Goal: Answer question/provide support: Answer question/provide support

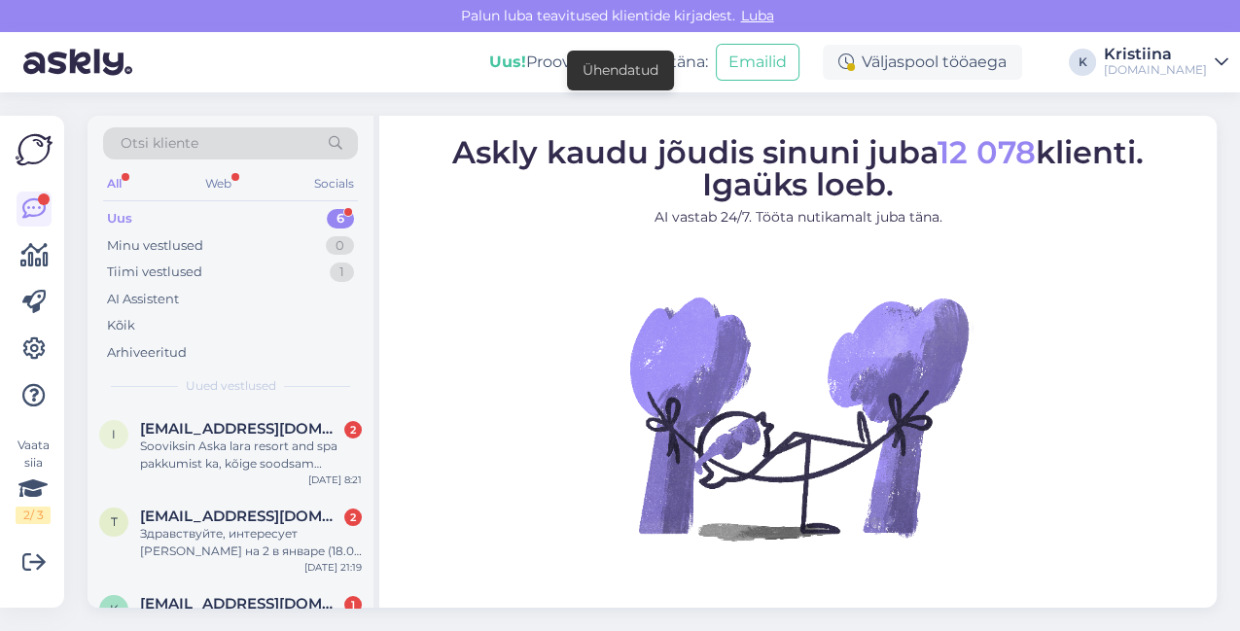
click at [262, 206] on div "Uus 6" at bounding box center [230, 218] width 255 height 27
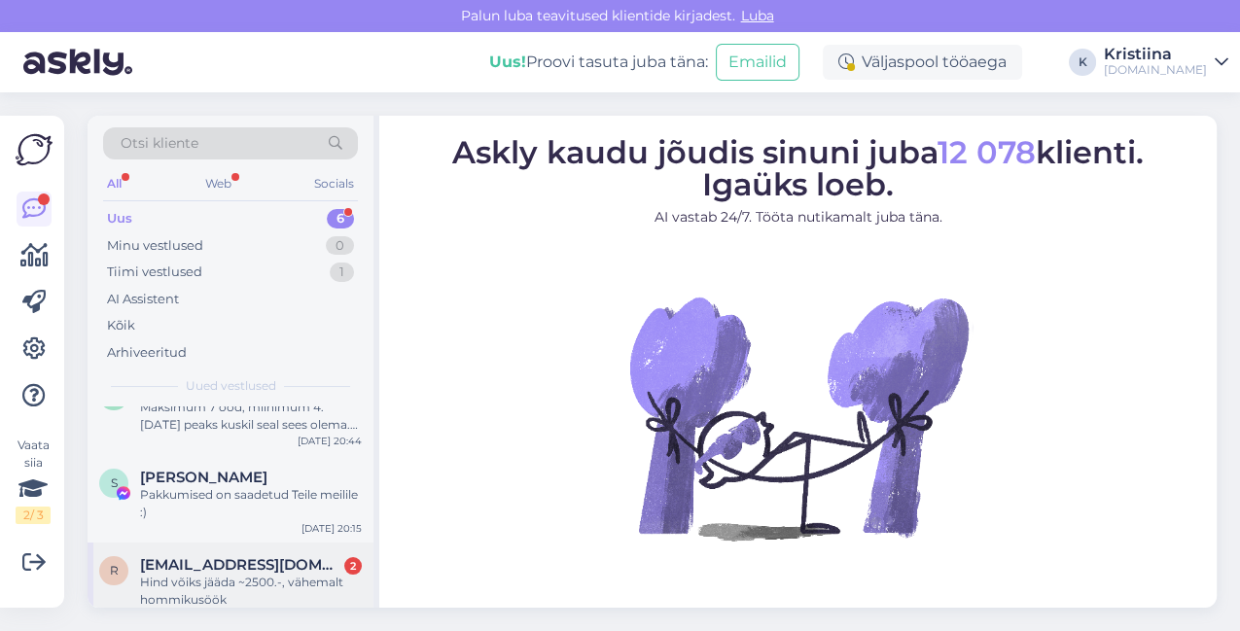
scroll to position [106, 0]
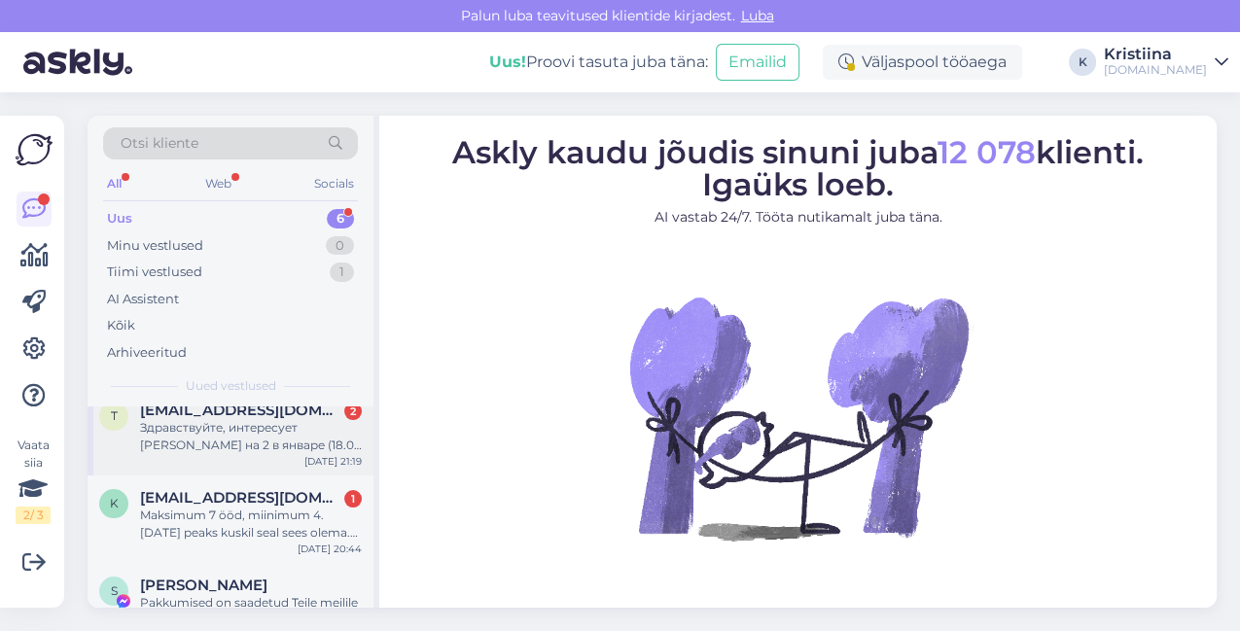
click at [229, 436] on div "Здравствуйте, интересует [PERSON_NAME] на 2 в январе (18.01) Чтоб было все вклю…" at bounding box center [251, 436] width 222 height 35
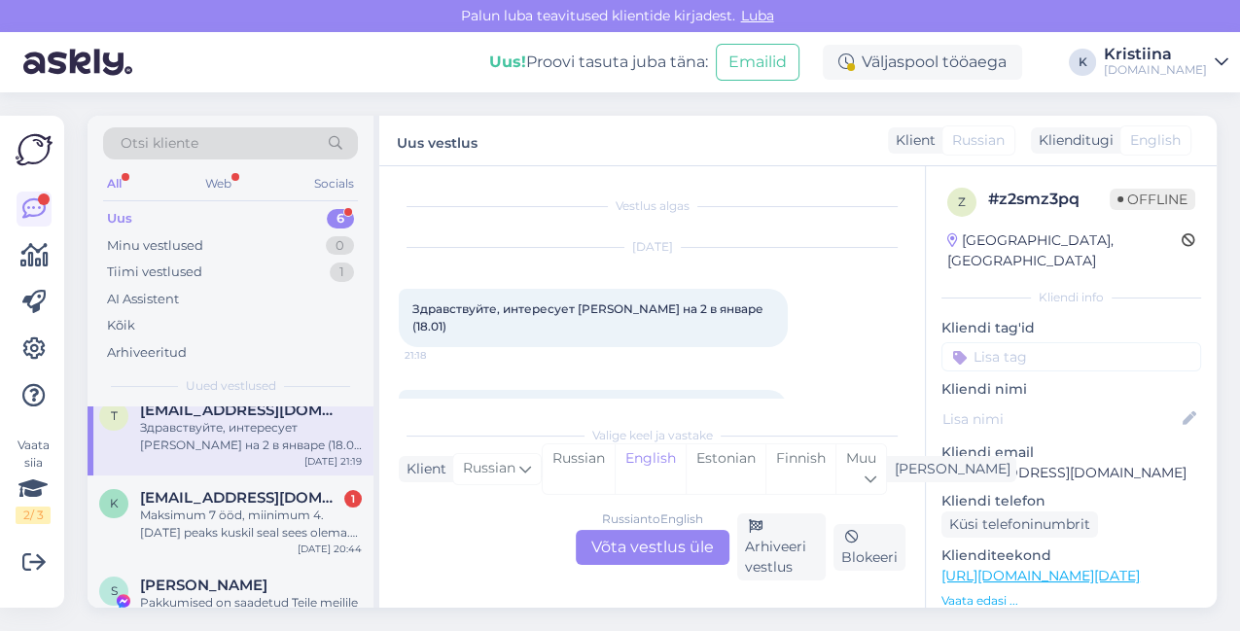
scroll to position [54, 0]
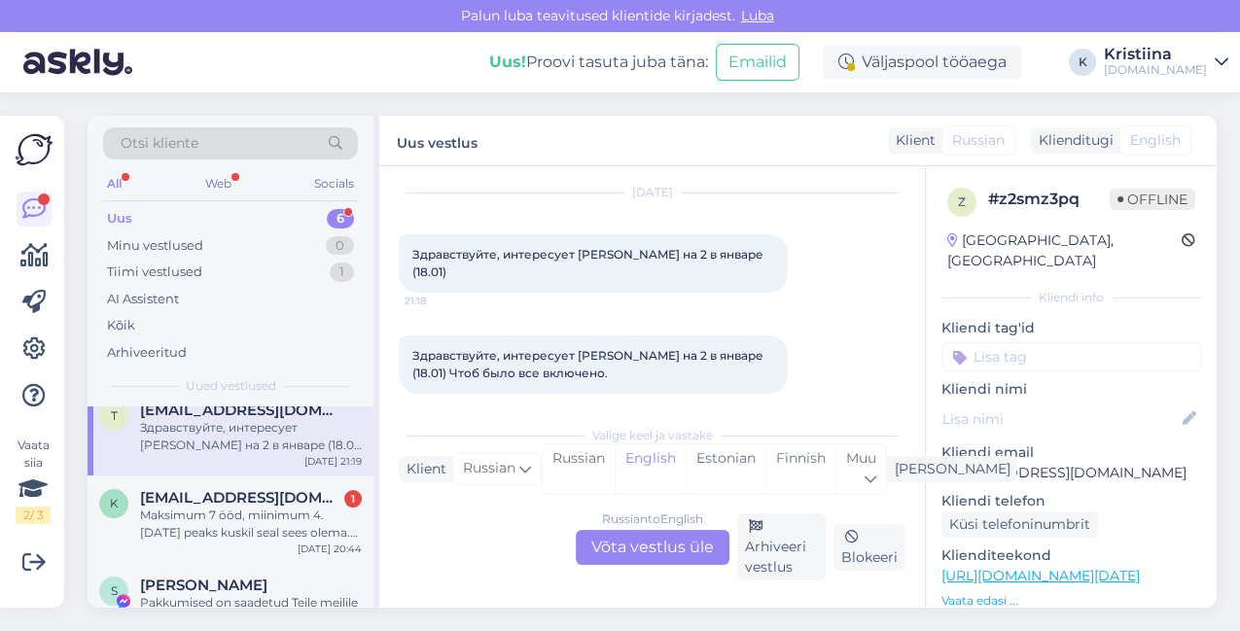
click at [647, 546] on div "Russian to English Võta vestlus üle" at bounding box center [653, 547] width 154 height 35
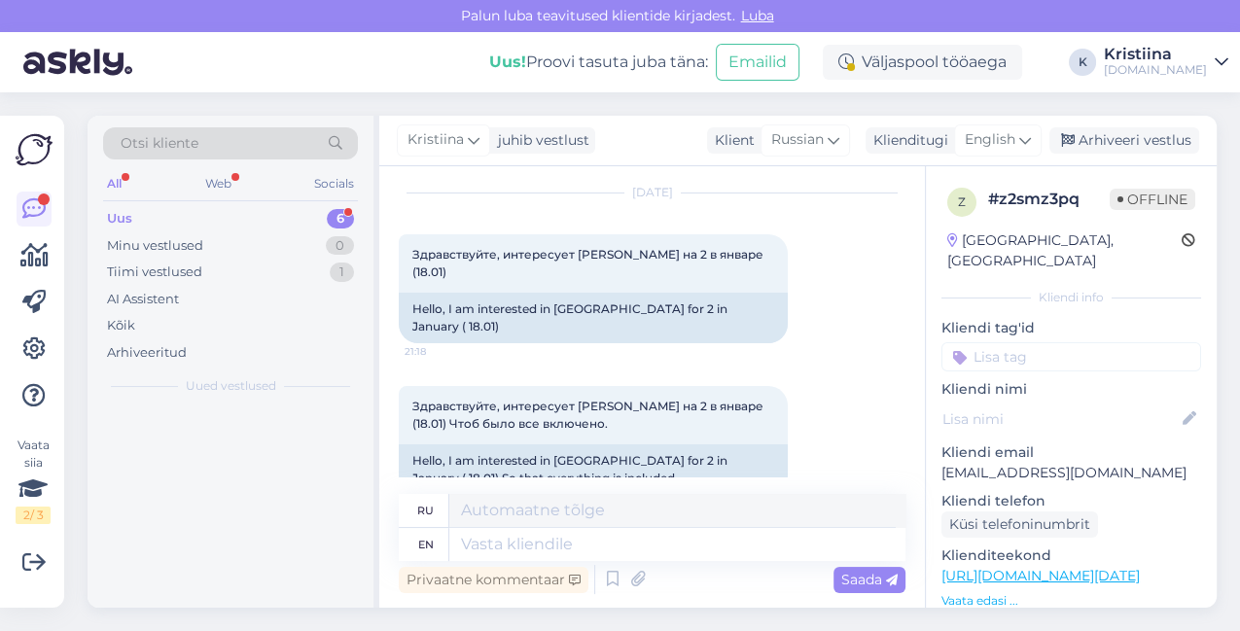
scroll to position [0, 0]
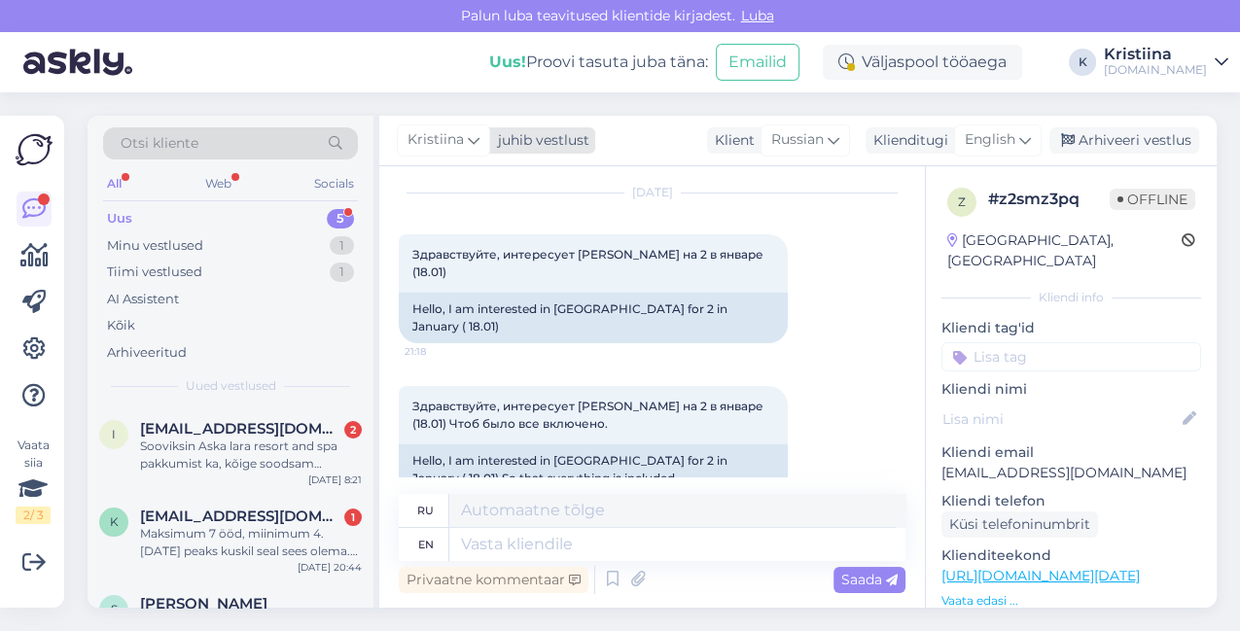
click at [434, 140] on span "Kristiina" at bounding box center [435, 139] width 56 height 21
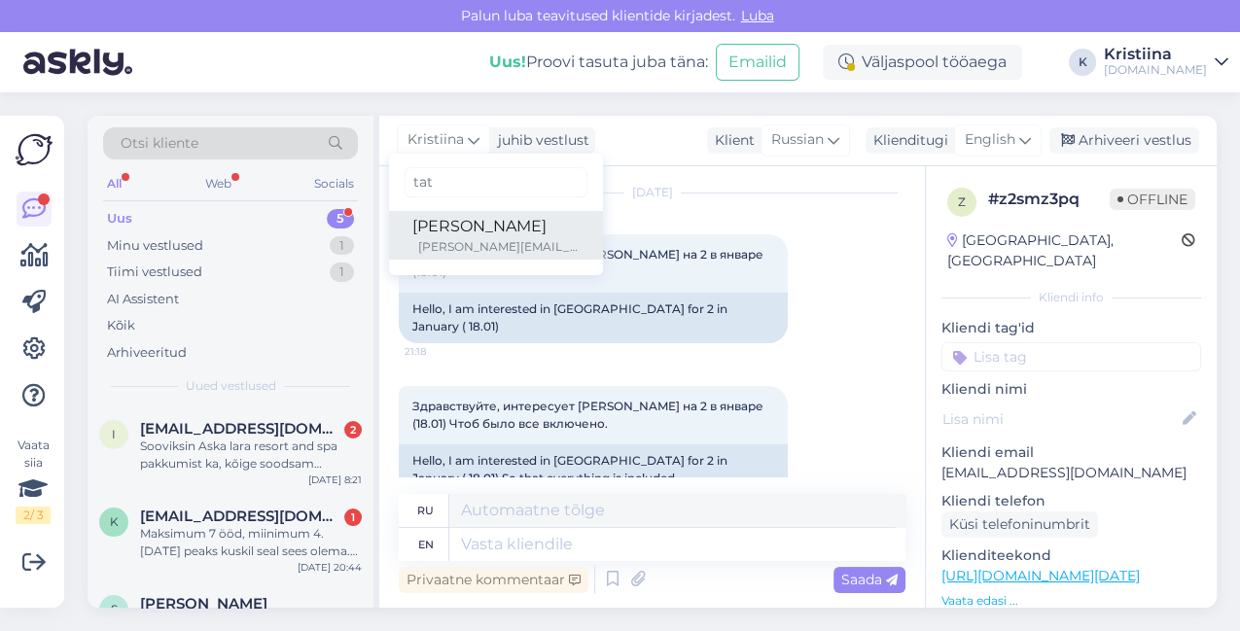
type input "tat"
click at [425, 230] on div "[PERSON_NAME]" at bounding box center [495, 226] width 167 height 23
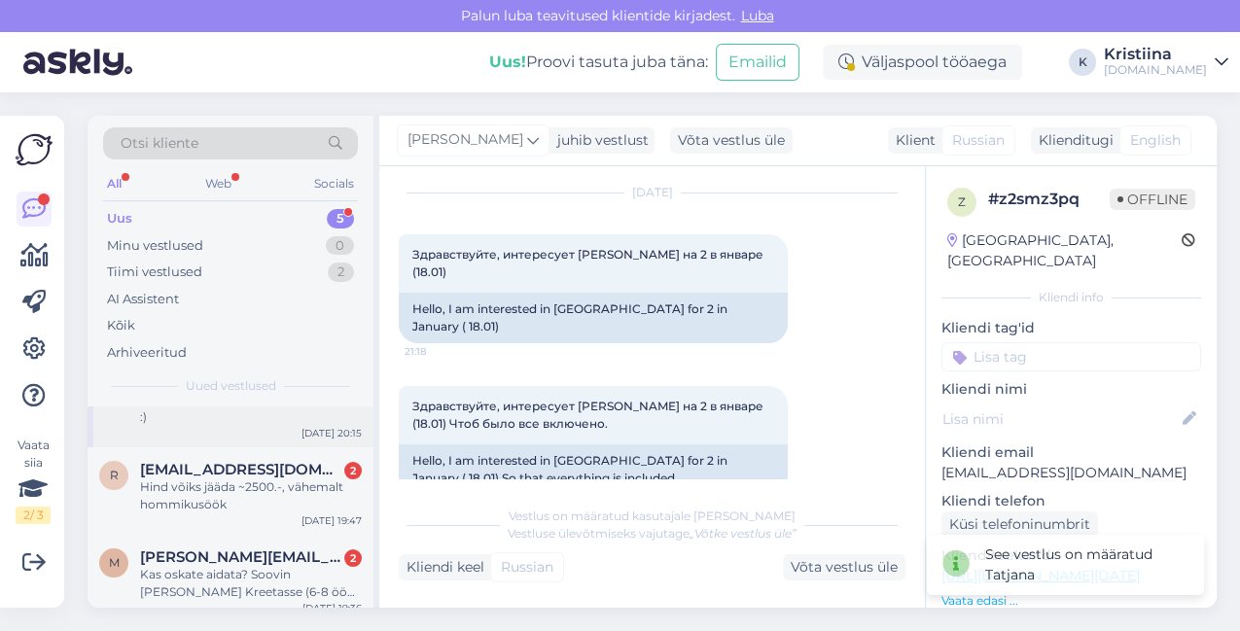
scroll to position [234, 0]
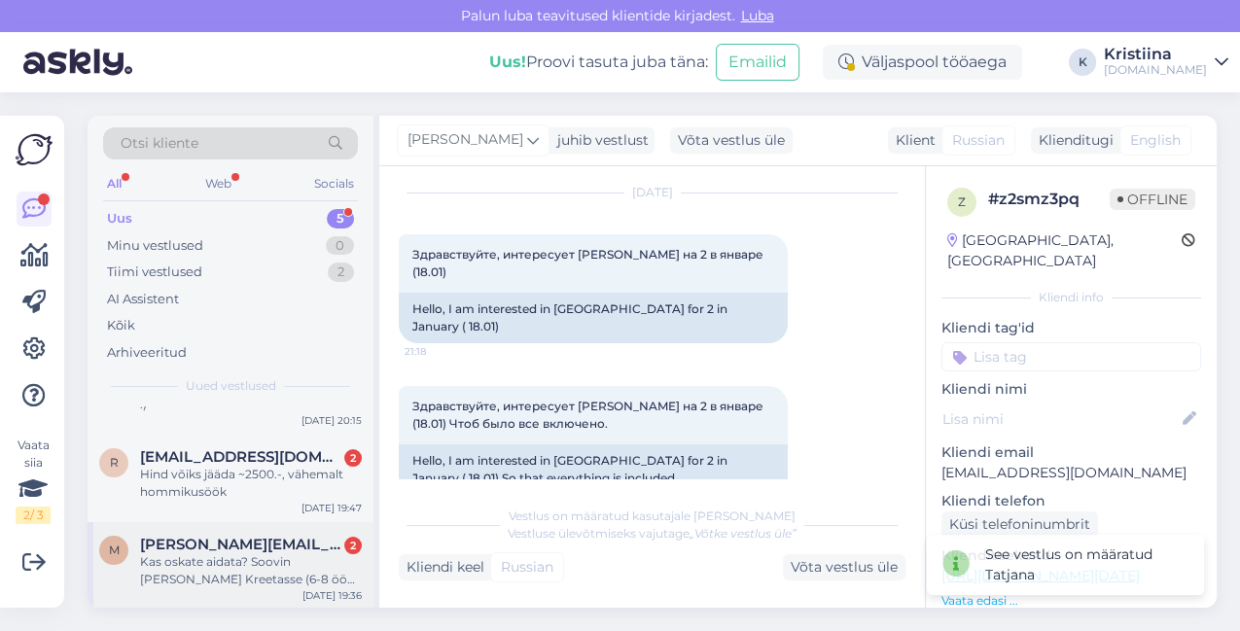
click at [251, 567] on div "Kas oskate aidata? Soovin [PERSON_NAME] Kreetasse (6-8 ööd) väljumisega vahemik…" at bounding box center [251, 570] width 222 height 35
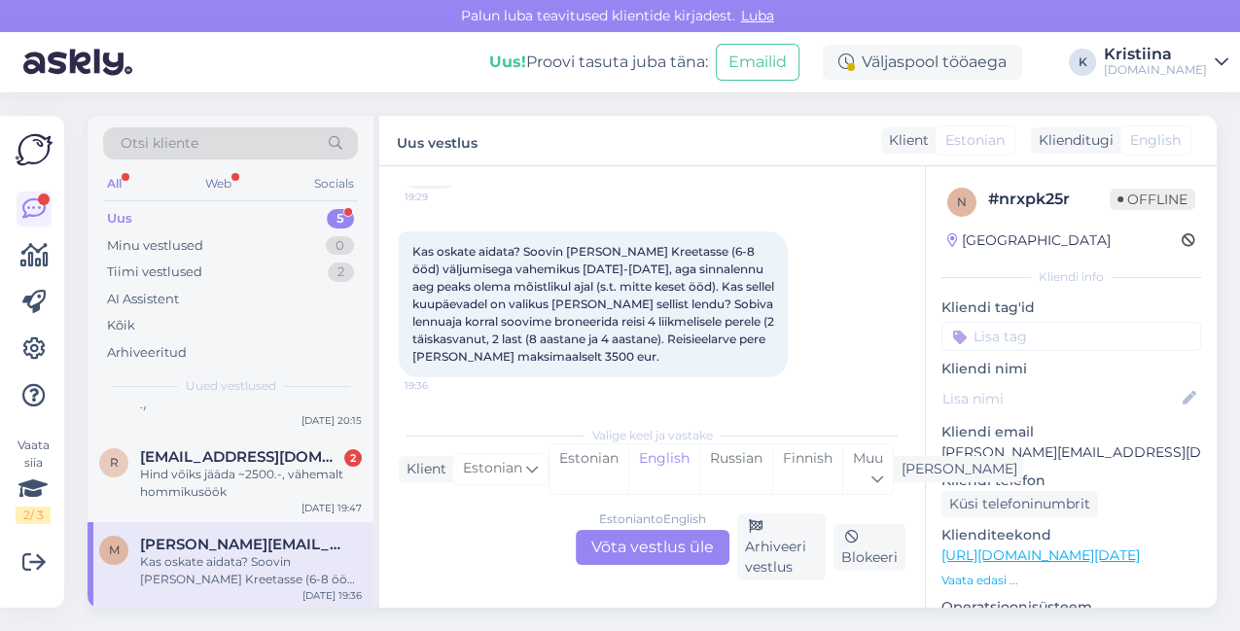
click at [644, 535] on div "Estonian to English Võta vestlus üle" at bounding box center [653, 547] width 154 height 35
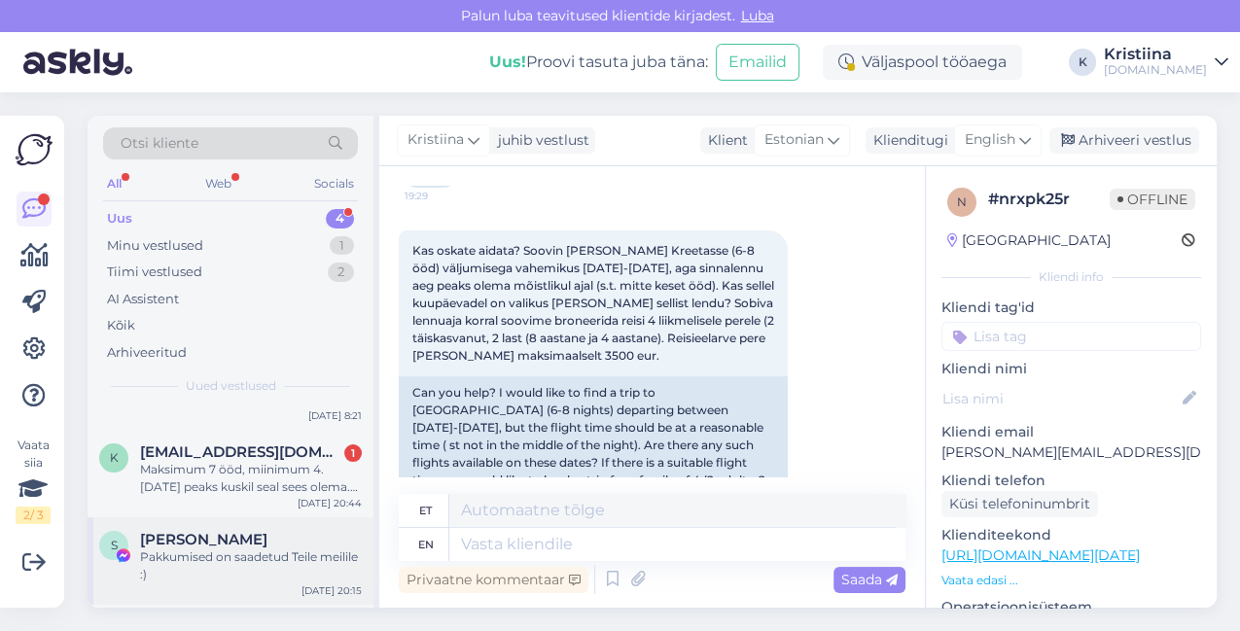
scroll to position [147, 0]
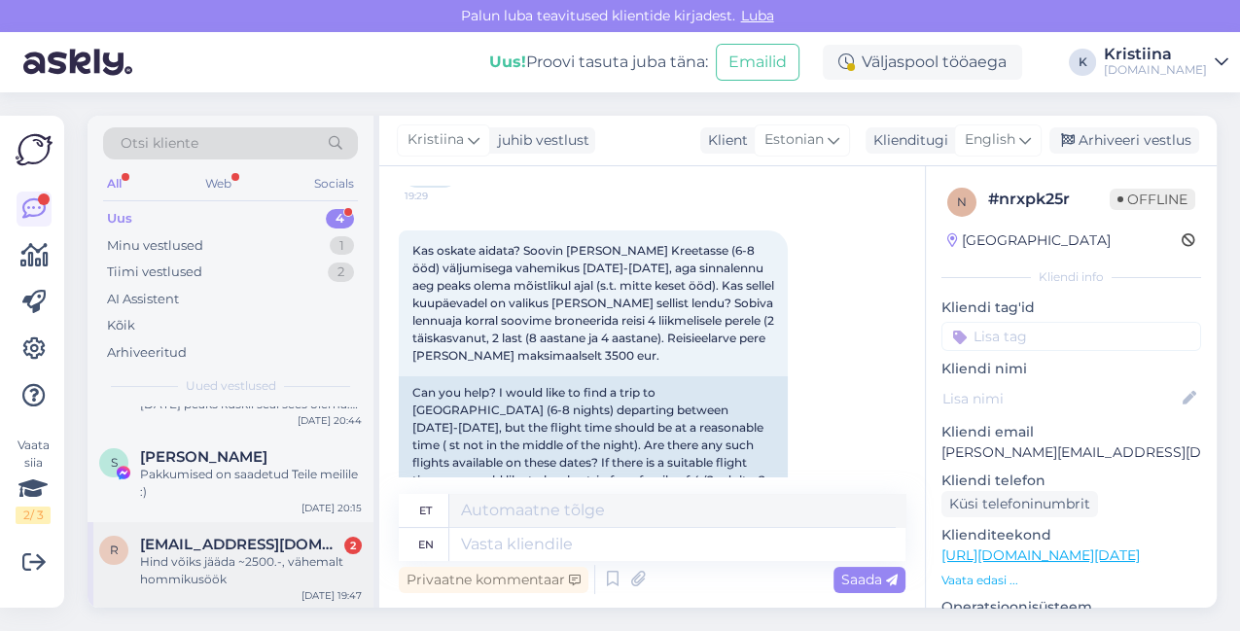
click at [250, 546] on span "[EMAIL_ADDRESS][DOMAIN_NAME]" at bounding box center [241, 545] width 202 height 18
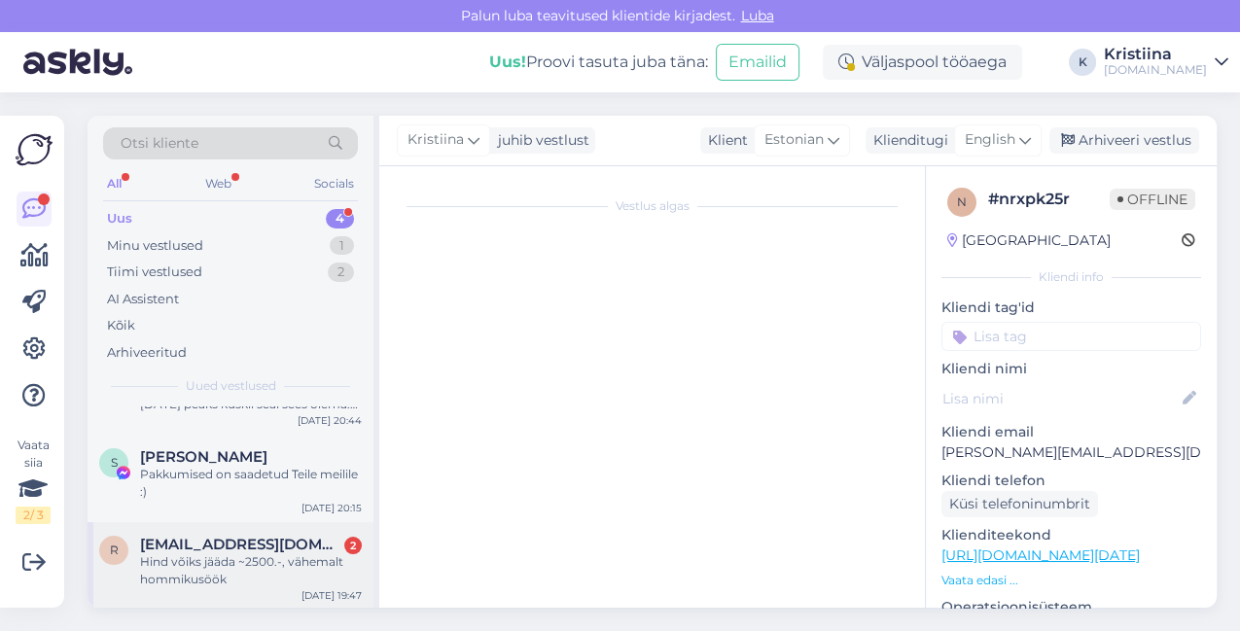
scroll to position [72, 0]
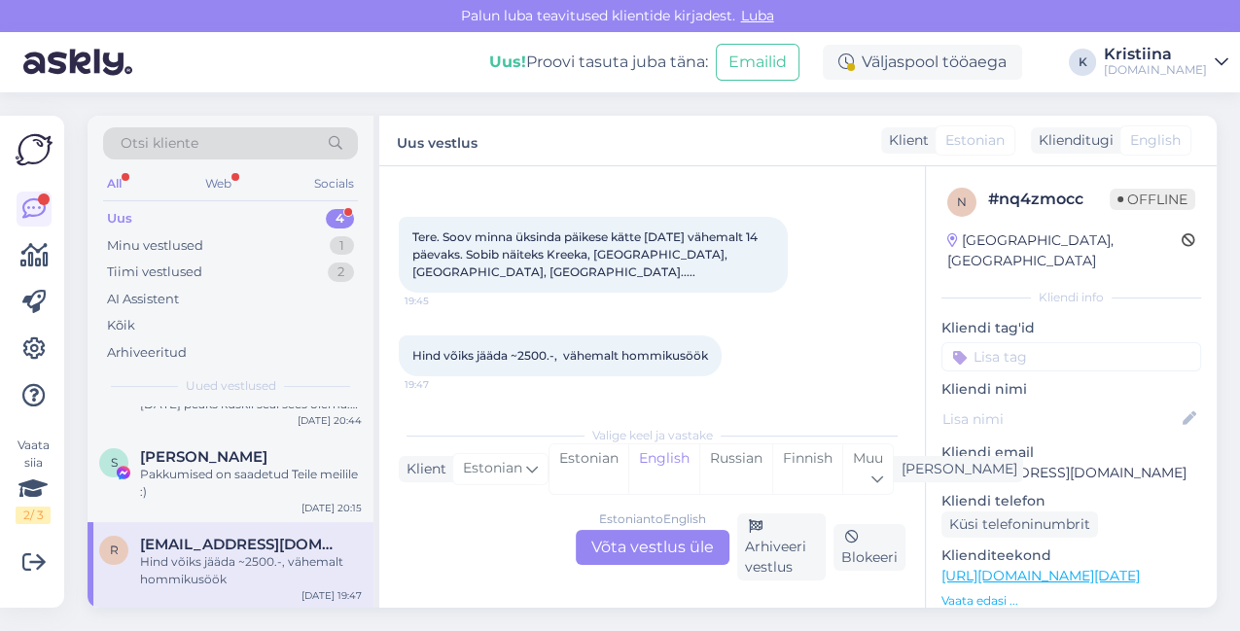
click at [633, 552] on div "Estonian to English Võta vestlus üle" at bounding box center [653, 547] width 154 height 35
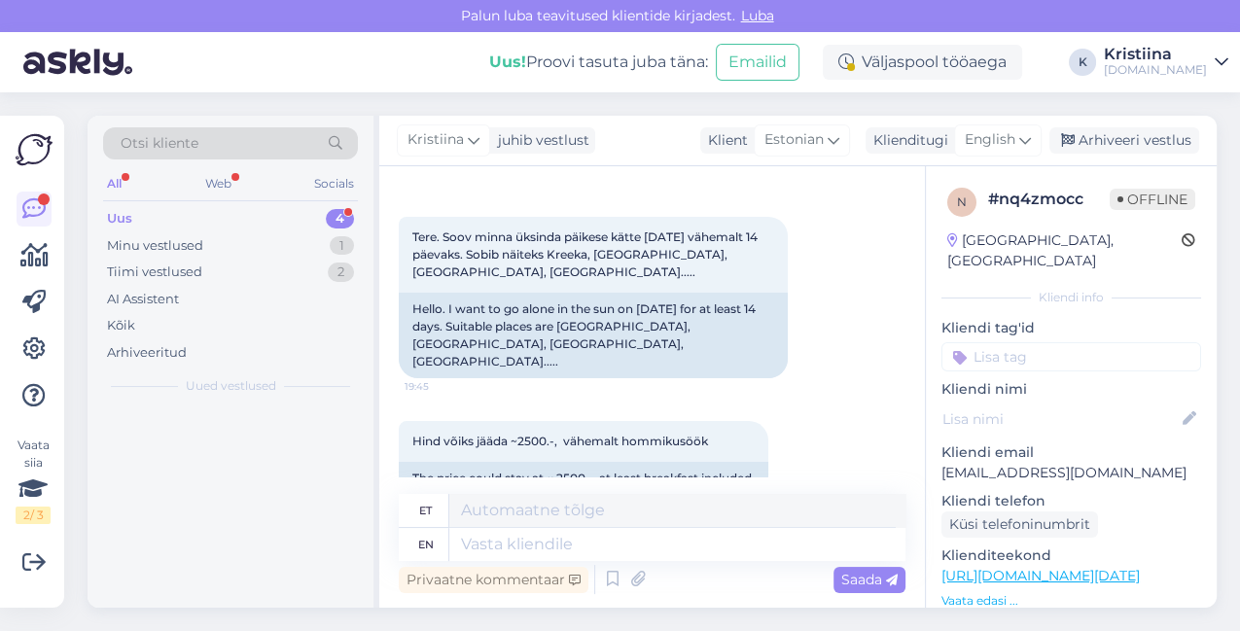
scroll to position [0, 0]
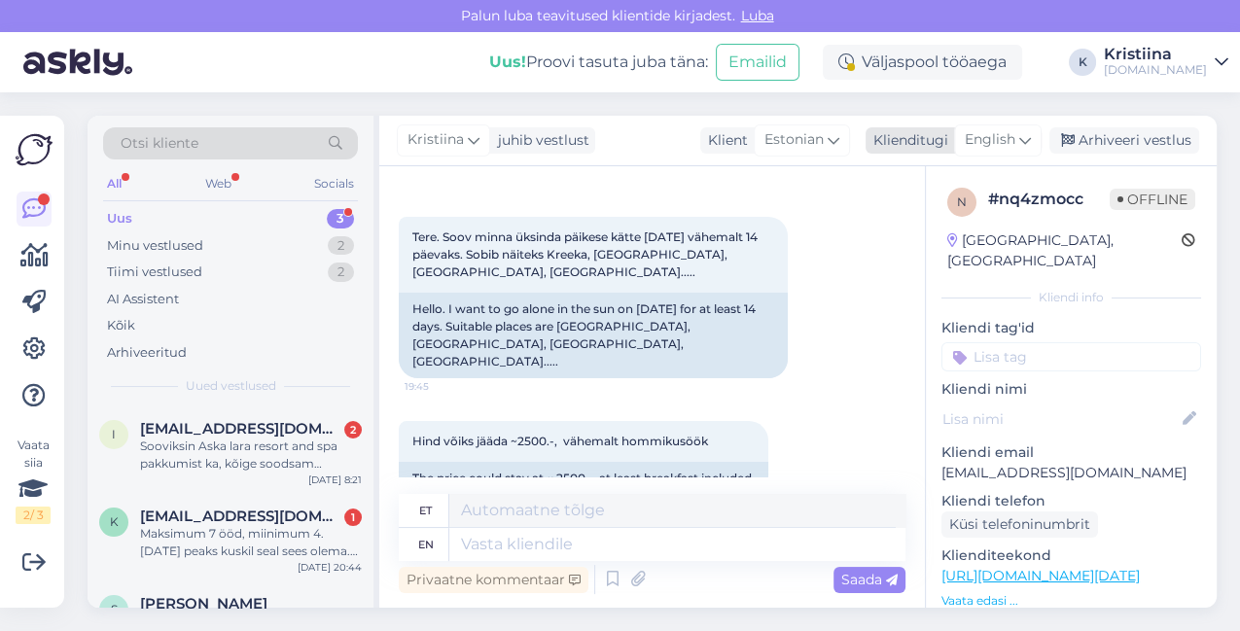
click at [993, 147] on span "English" at bounding box center [990, 139] width 51 height 21
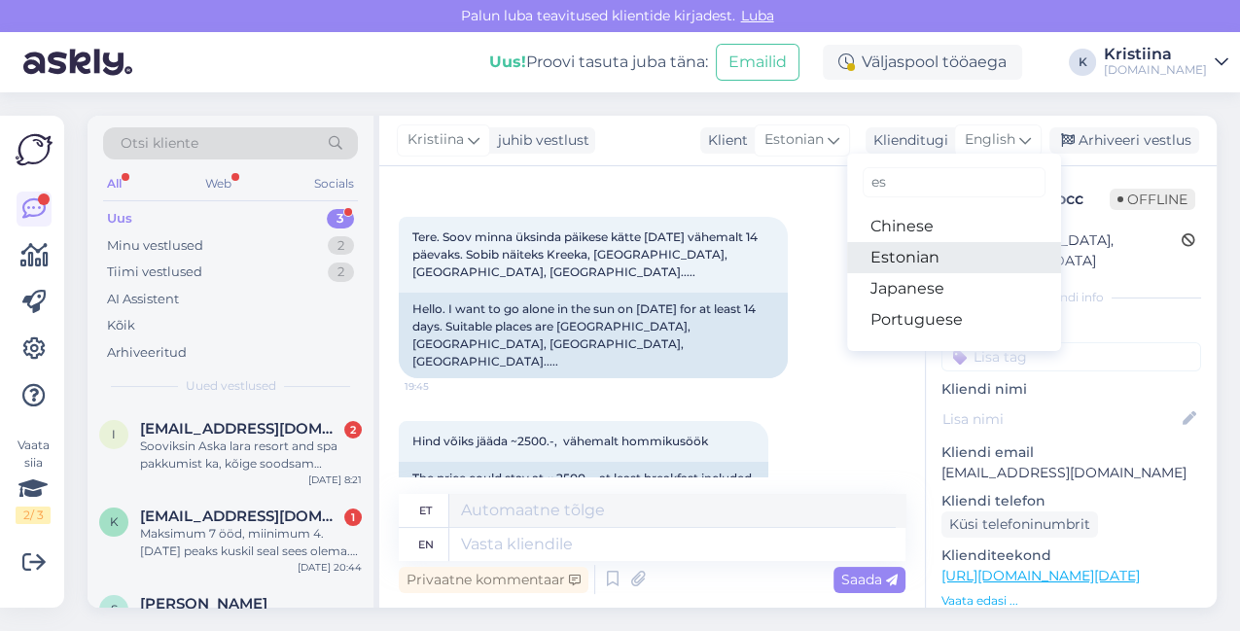
type input "es"
click at [919, 263] on link "Estonian" at bounding box center [954, 257] width 214 height 31
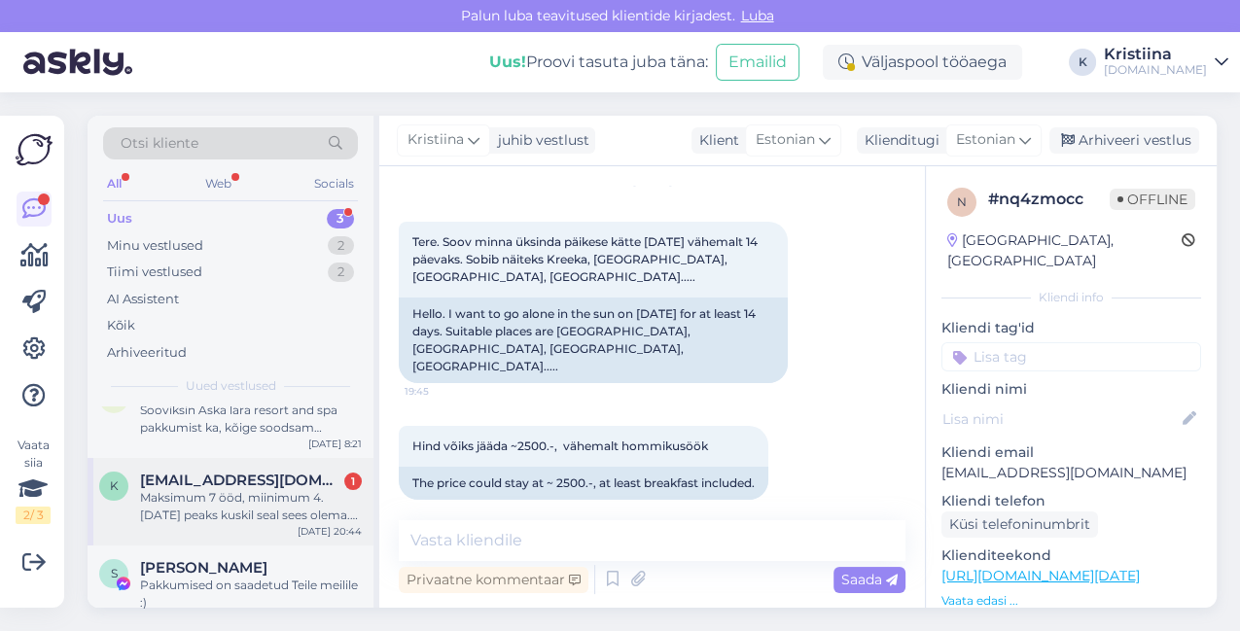
scroll to position [59, 0]
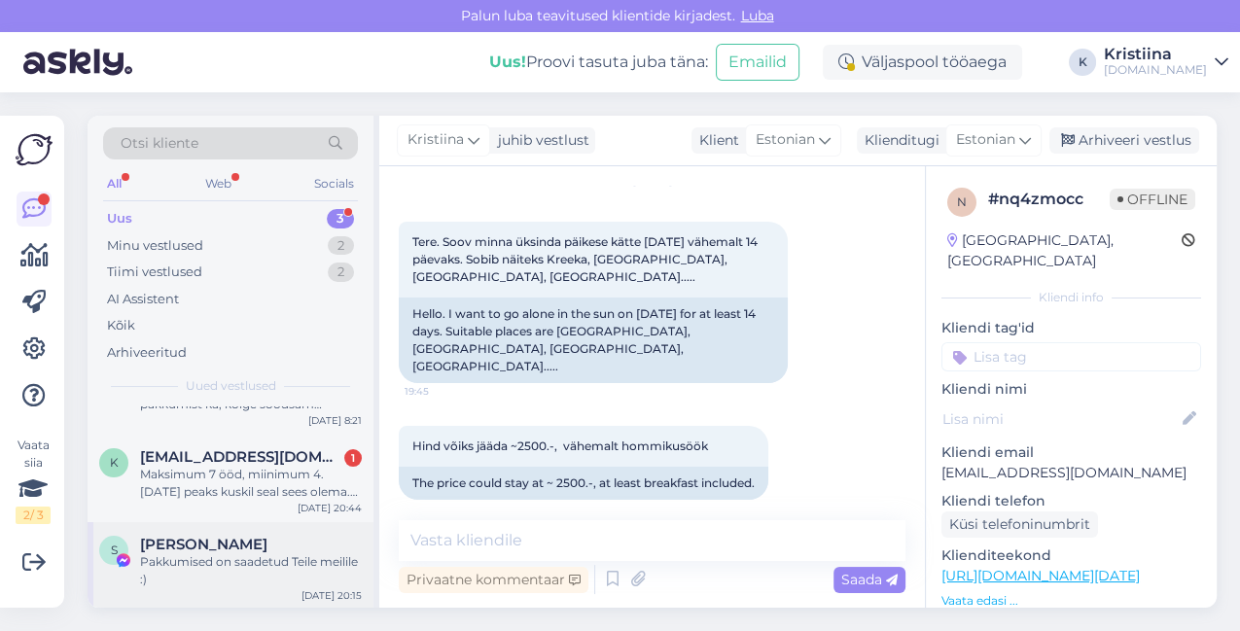
click at [250, 544] on div "[PERSON_NAME]" at bounding box center [251, 545] width 222 height 18
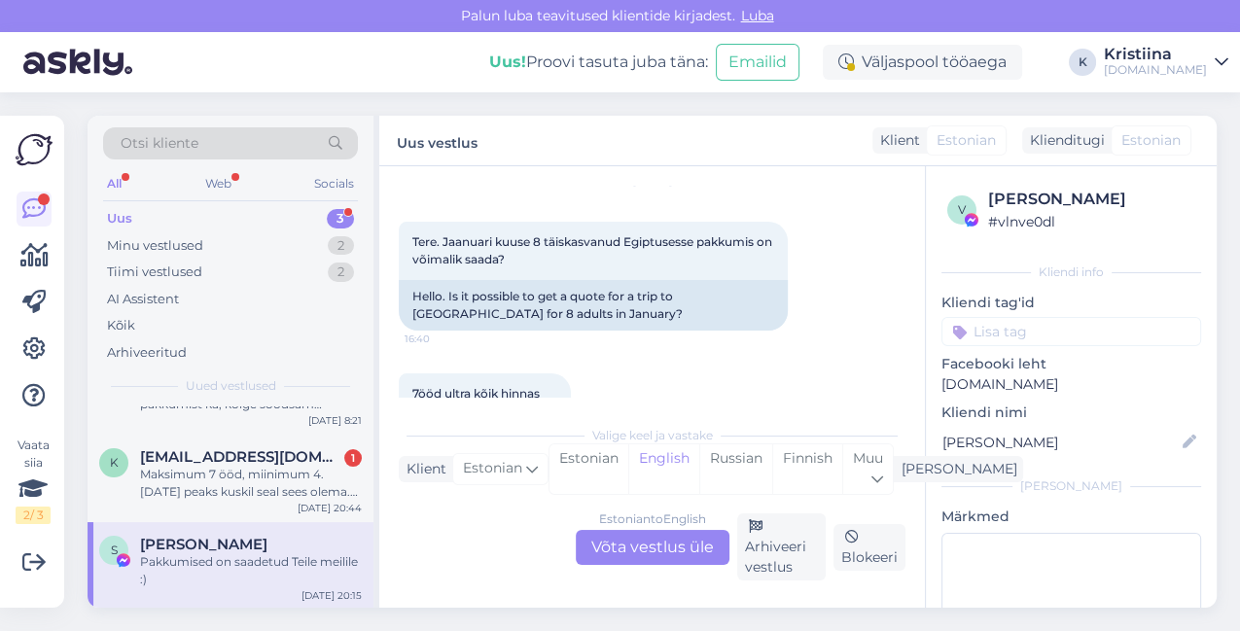
scroll to position [876, 0]
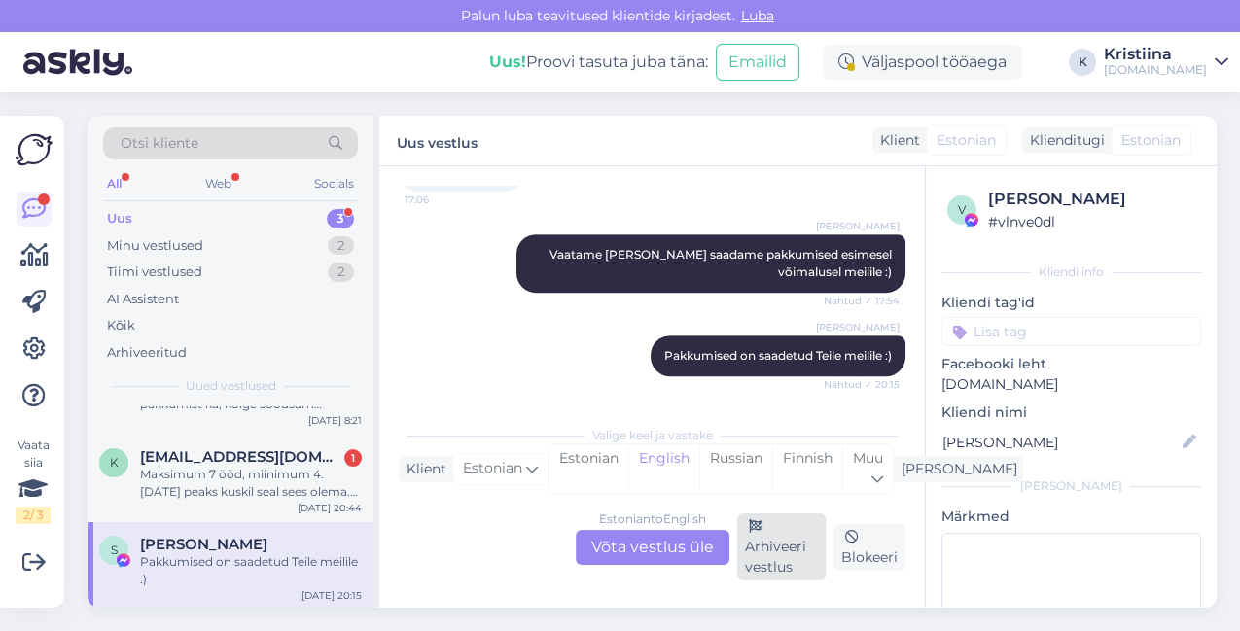
click at [770, 557] on div "Arhiveeri vestlus" at bounding box center [781, 546] width 89 height 67
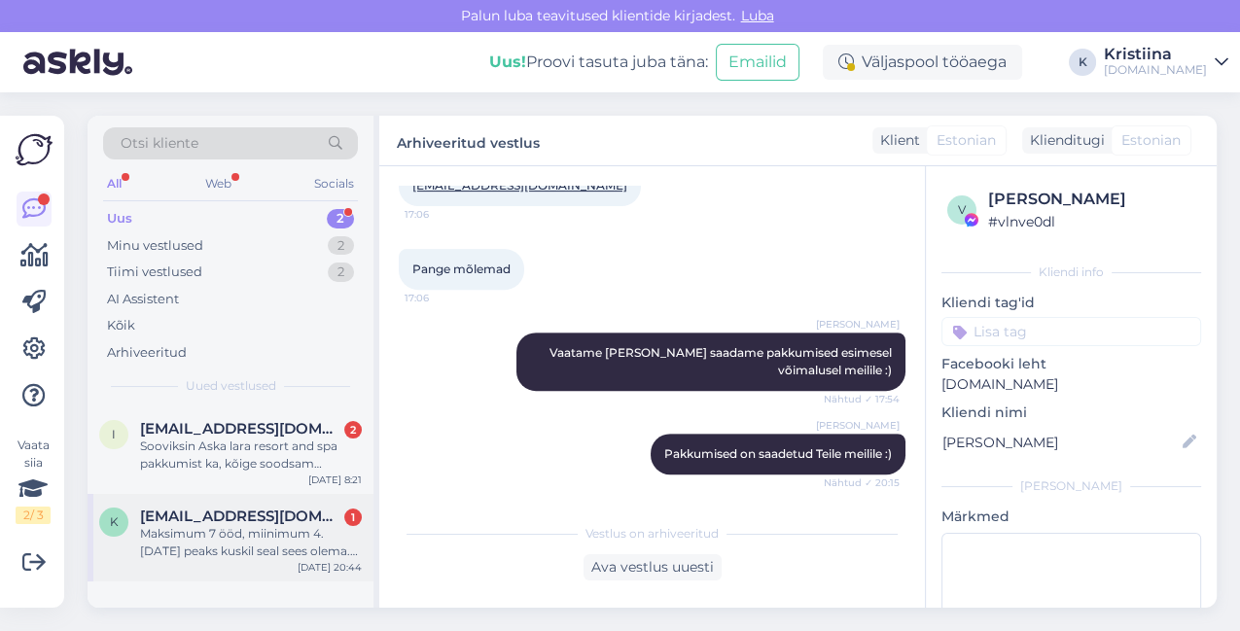
click at [246, 532] on div "Maksimum 7 ööd, miinimum 4. [DATE] peaks kuskil seal sees olema. Mitte päris es…" at bounding box center [251, 542] width 222 height 35
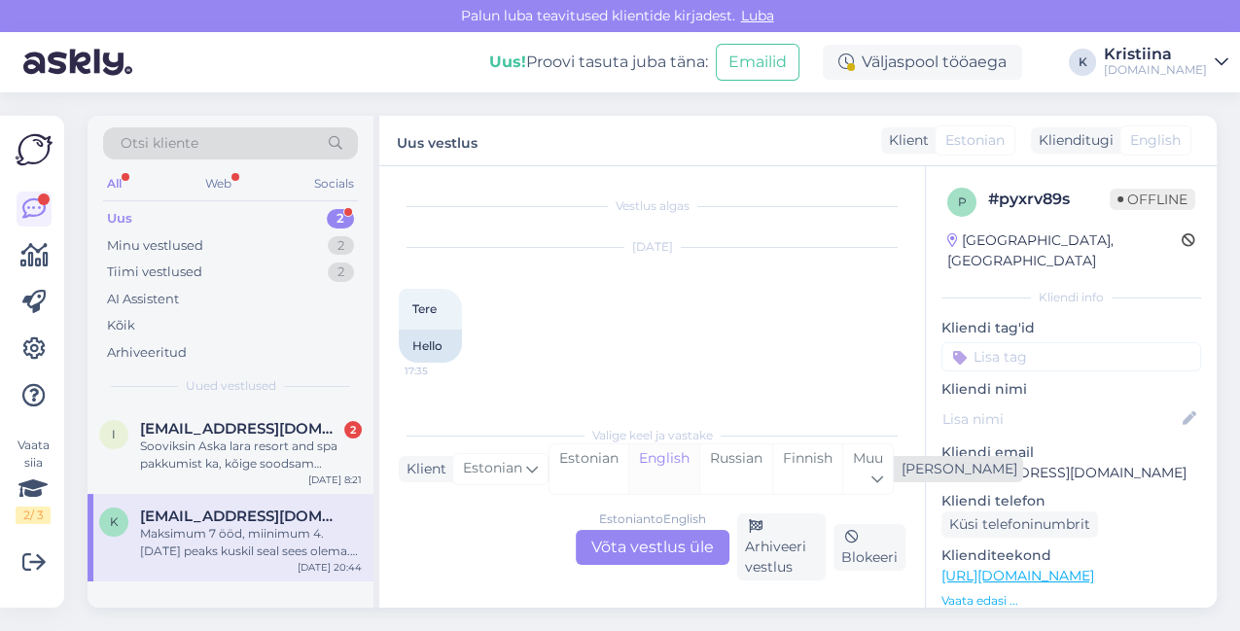
scroll to position [324, 0]
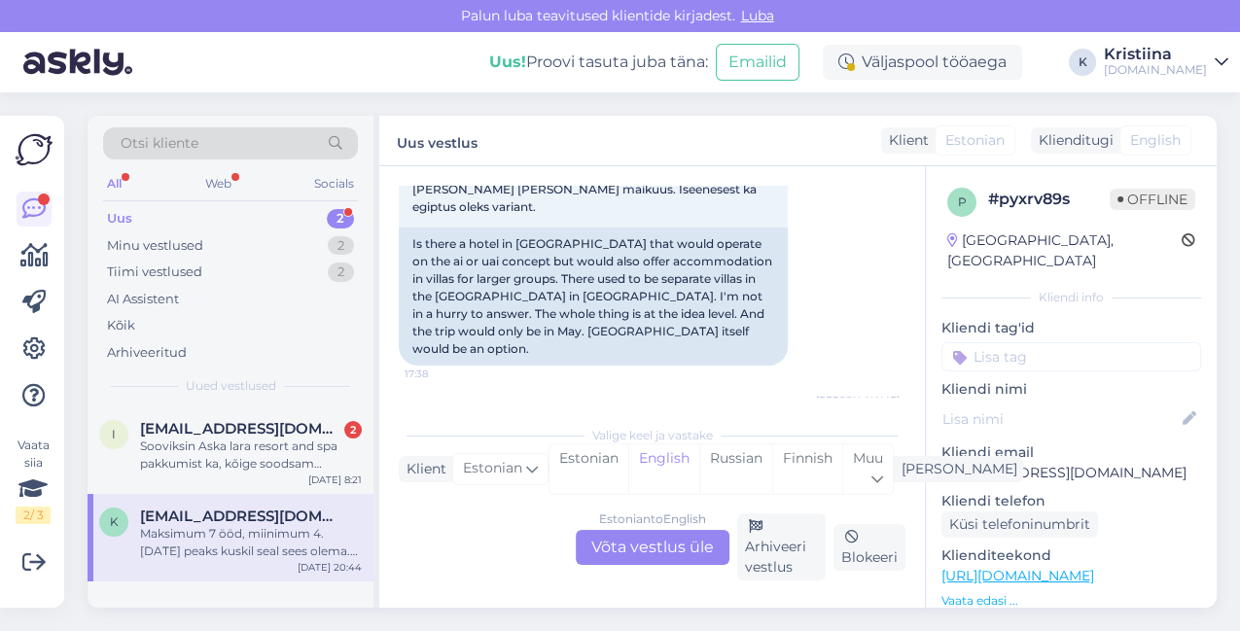
click at [658, 540] on div "Estonian to English Võta vestlus üle" at bounding box center [653, 547] width 154 height 35
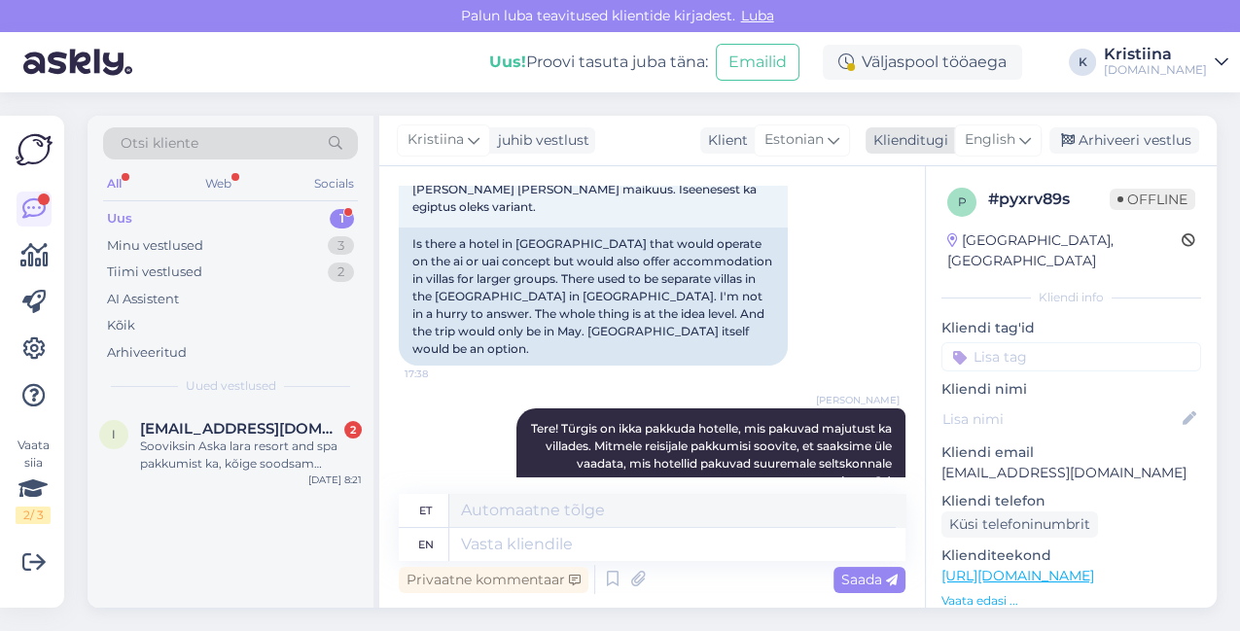
click at [1005, 130] on span "English" at bounding box center [990, 139] width 51 height 21
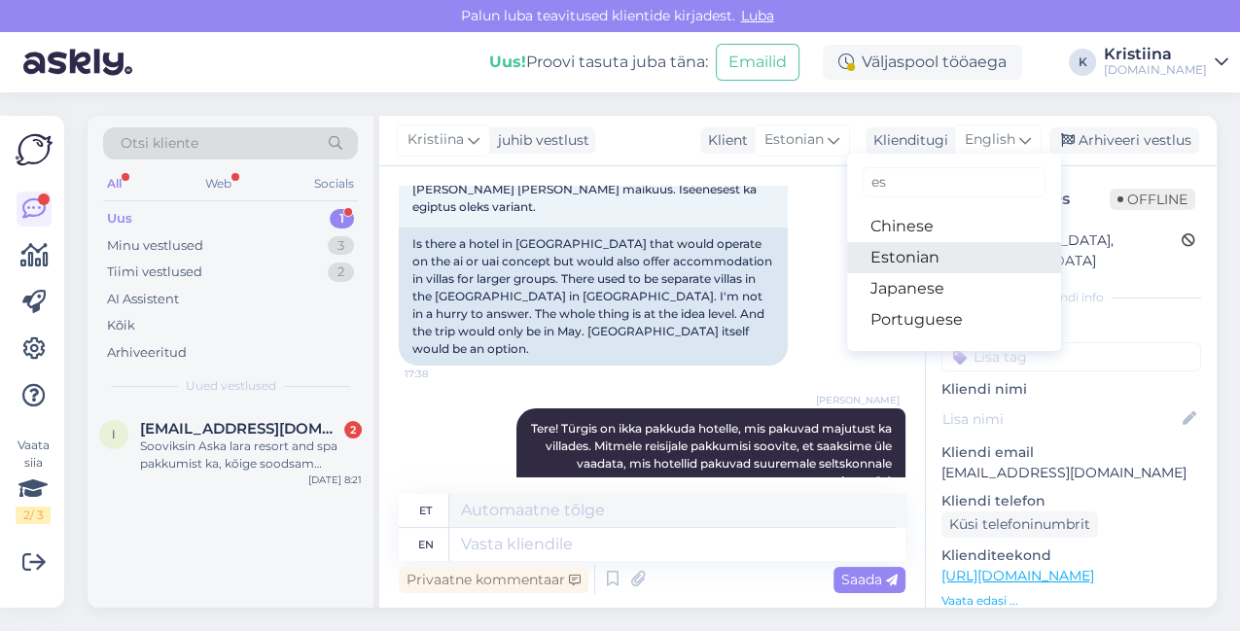
click at [928, 248] on link "Estonian" at bounding box center [954, 257] width 214 height 31
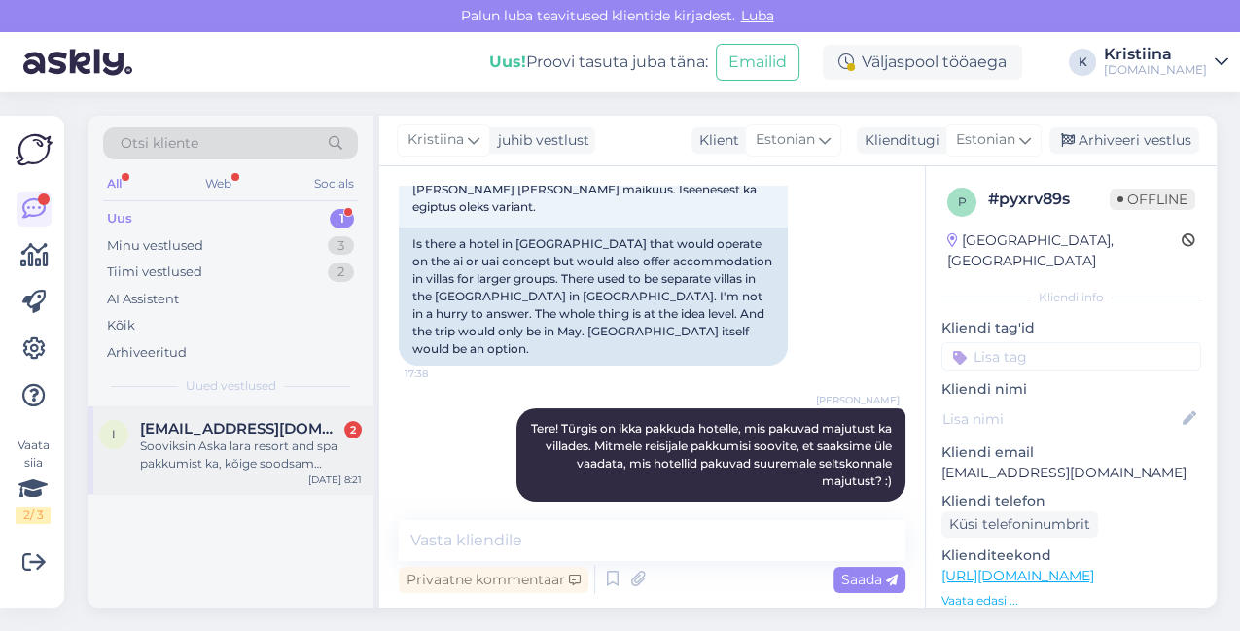
click at [247, 444] on div "Sooviksin Aska lara resort and spa pakkumist ka, kõige soodsam pakkumine septem…" at bounding box center [251, 455] width 222 height 35
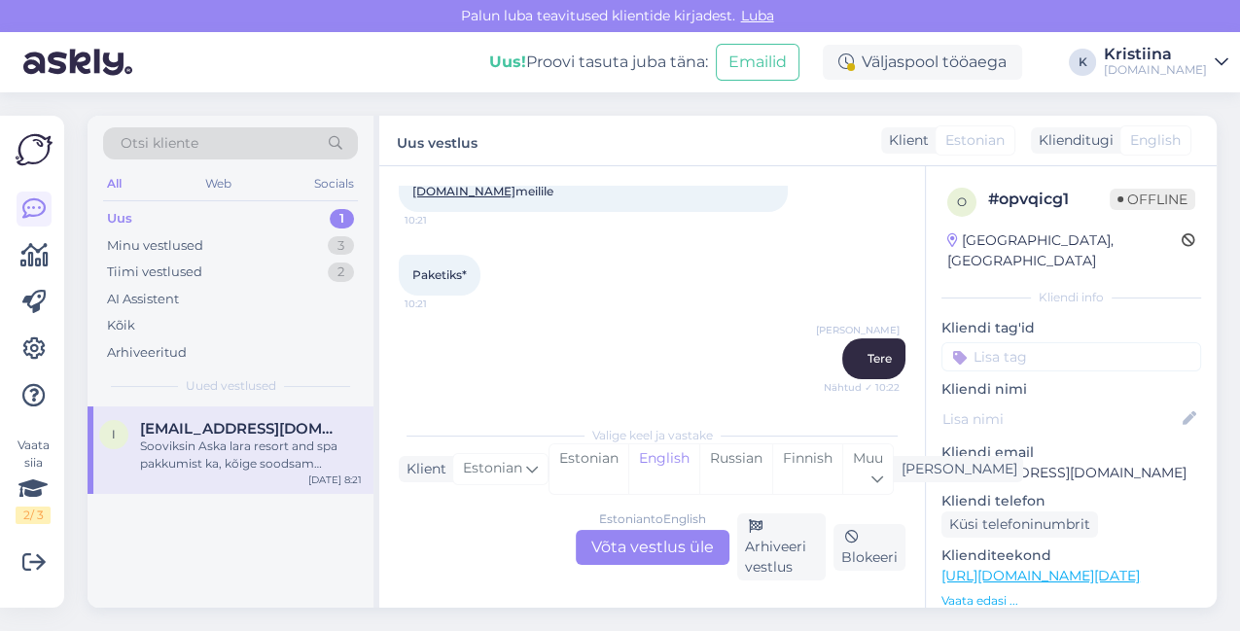
scroll to position [736, 0]
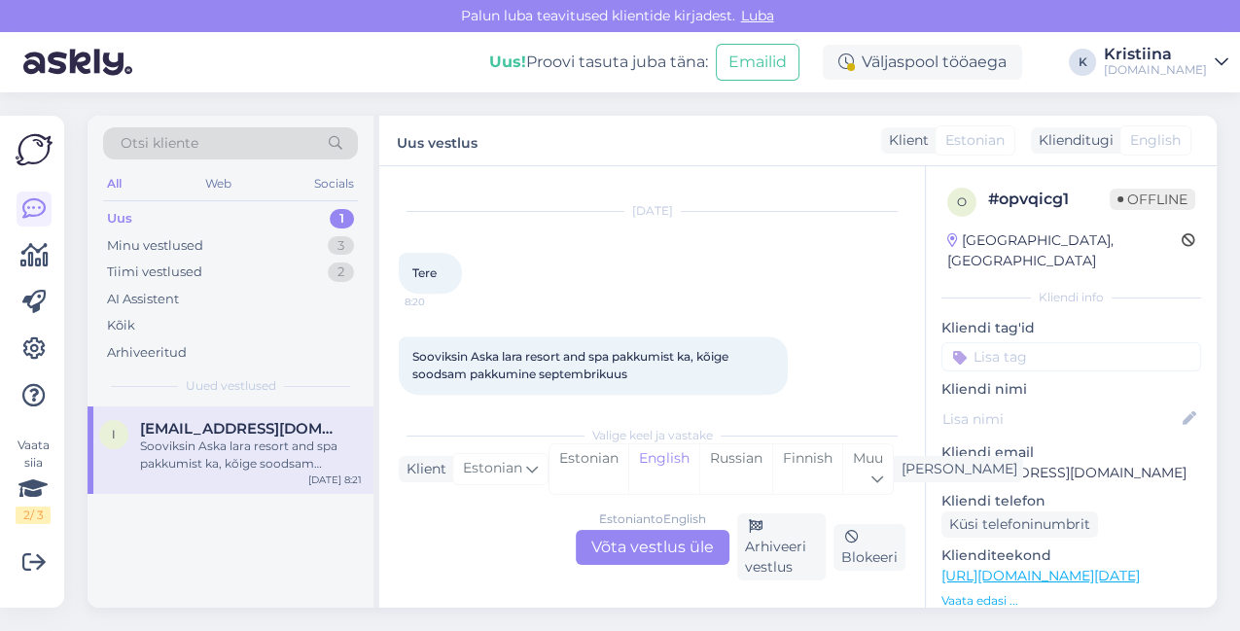
click at [641, 537] on div "Estonian to English Võta vestlus üle" at bounding box center [653, 547] width 154 height 35
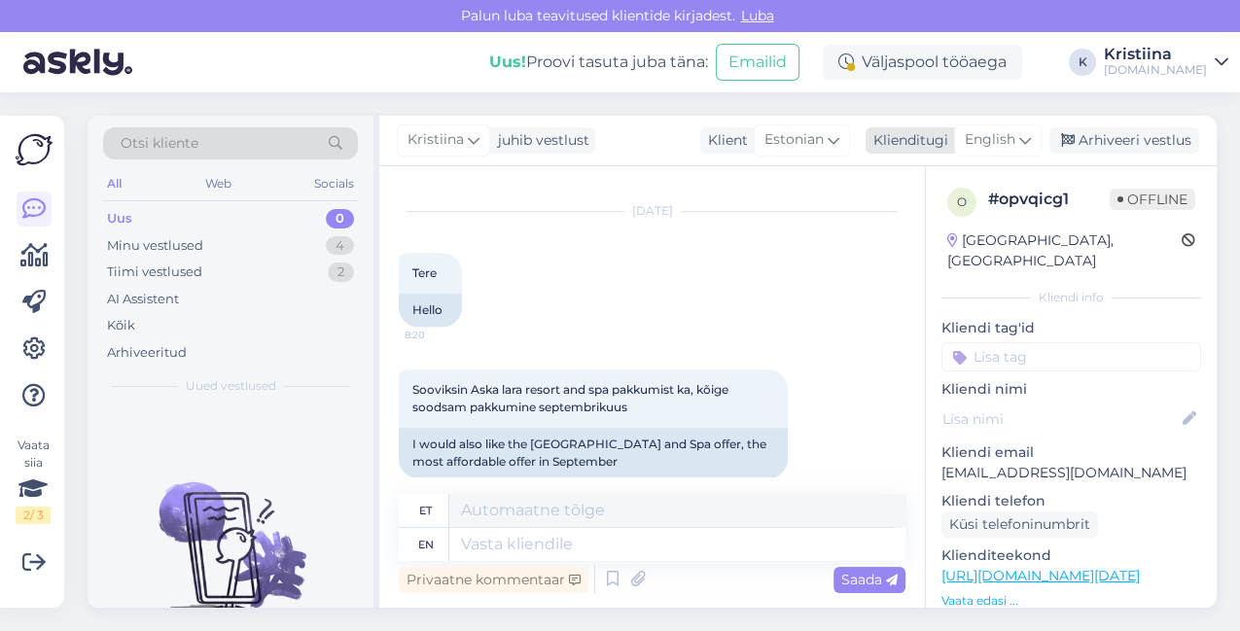
click at [1002, 135] on span "English" at bounding box center [990, 139] width 51 height 21
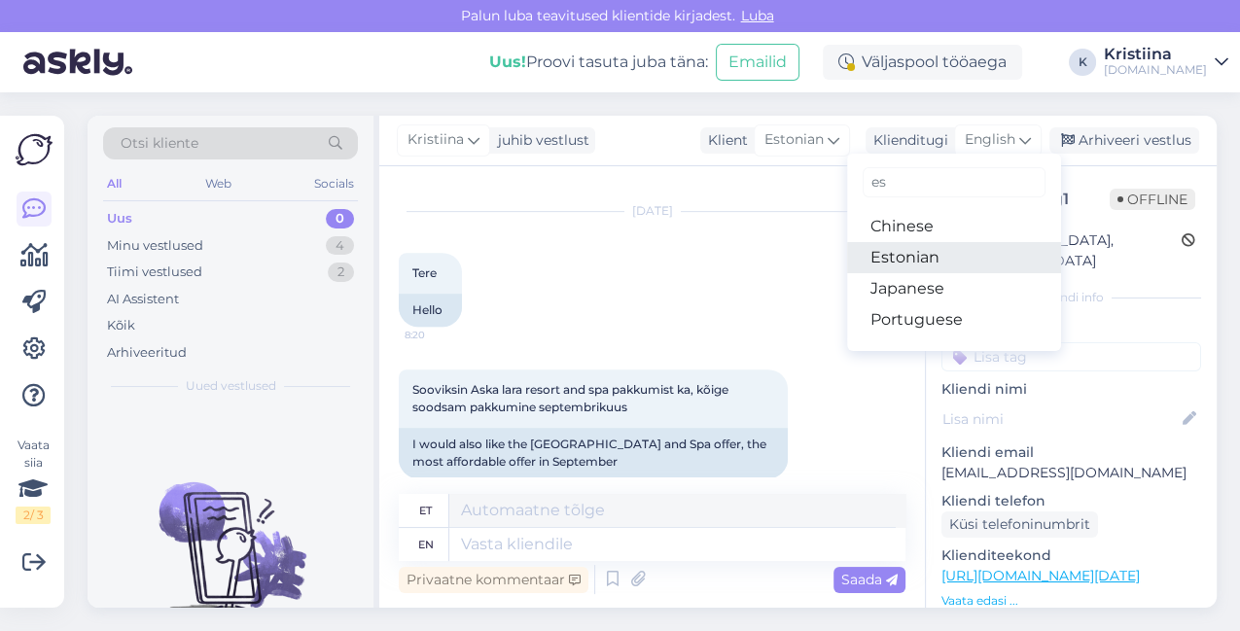
click at [935, 244] on link "Estonian" at bounding box center [954, 257] width 214 height 31
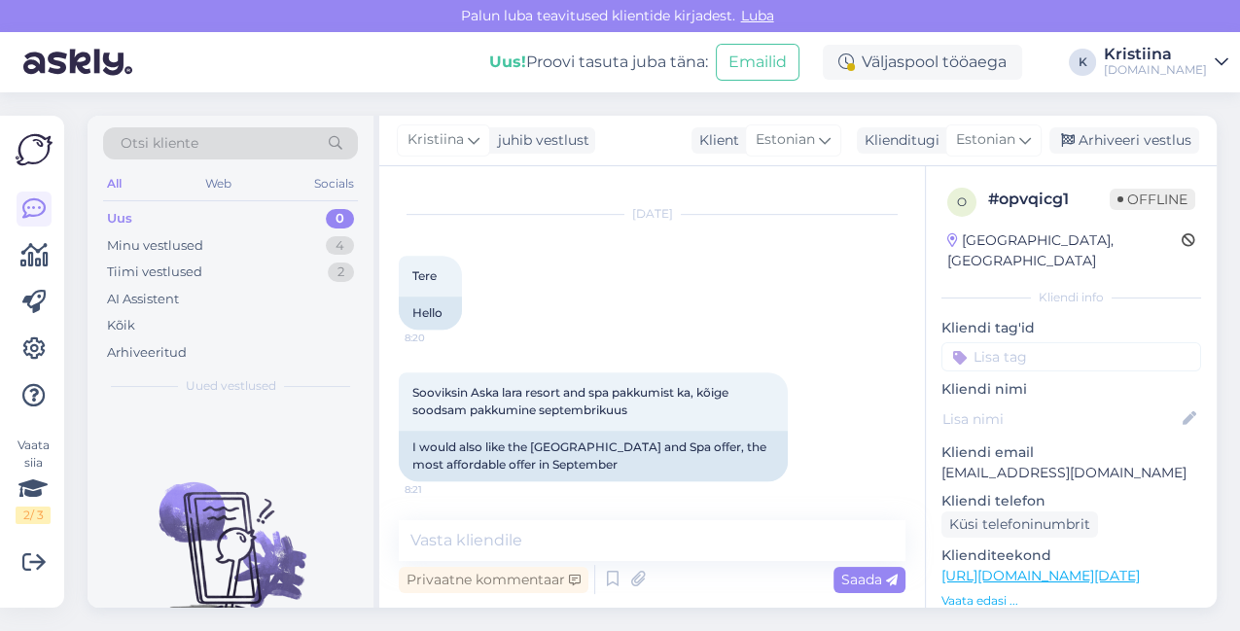
scroll to position [936, 0]
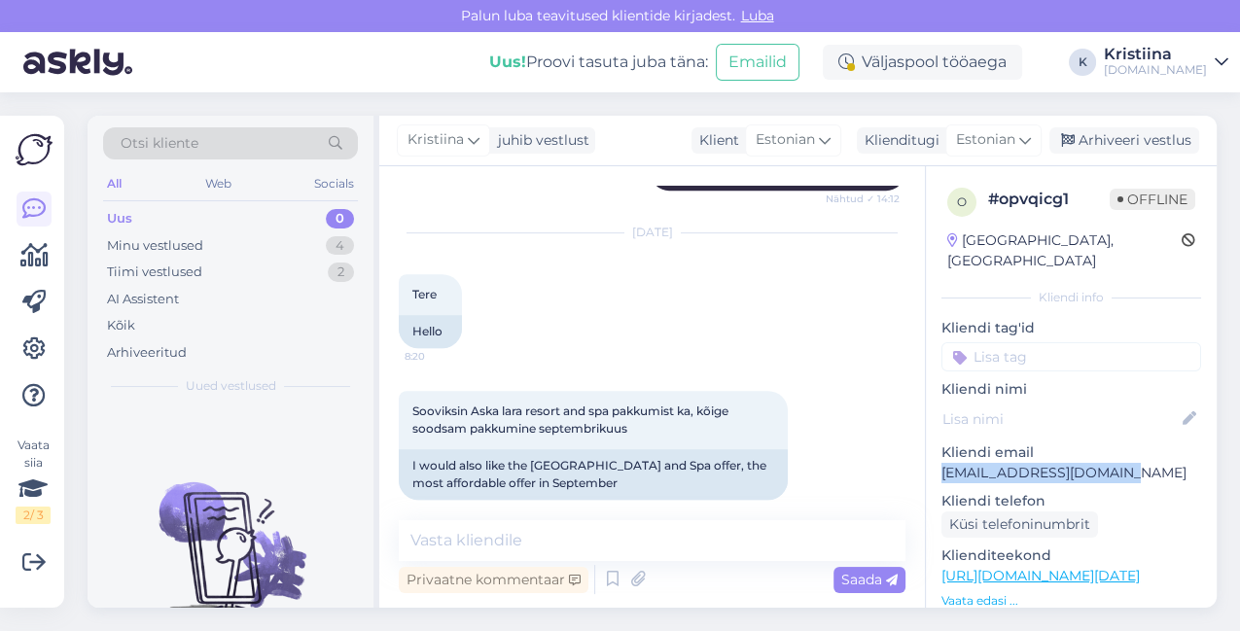
drag, startPoint x: 1122, startPoint y: 449, endPoint x: 939, endPoint y: 447, distance: 182.8
click at [939, 447] on div "o # opvqicg1 Offline [GEOGRAPHIC_DATA], [GEOGRAPHIC_DATA] Kliendi info Kliendi …" at bounding box center [1071, 576] width 291 height 820
copy p "[EMAIL_ADDRESS][DOMAIN_NAME]"
click at [1027, 146] on icon at bounding box center [1025, 139] width 12 height 21
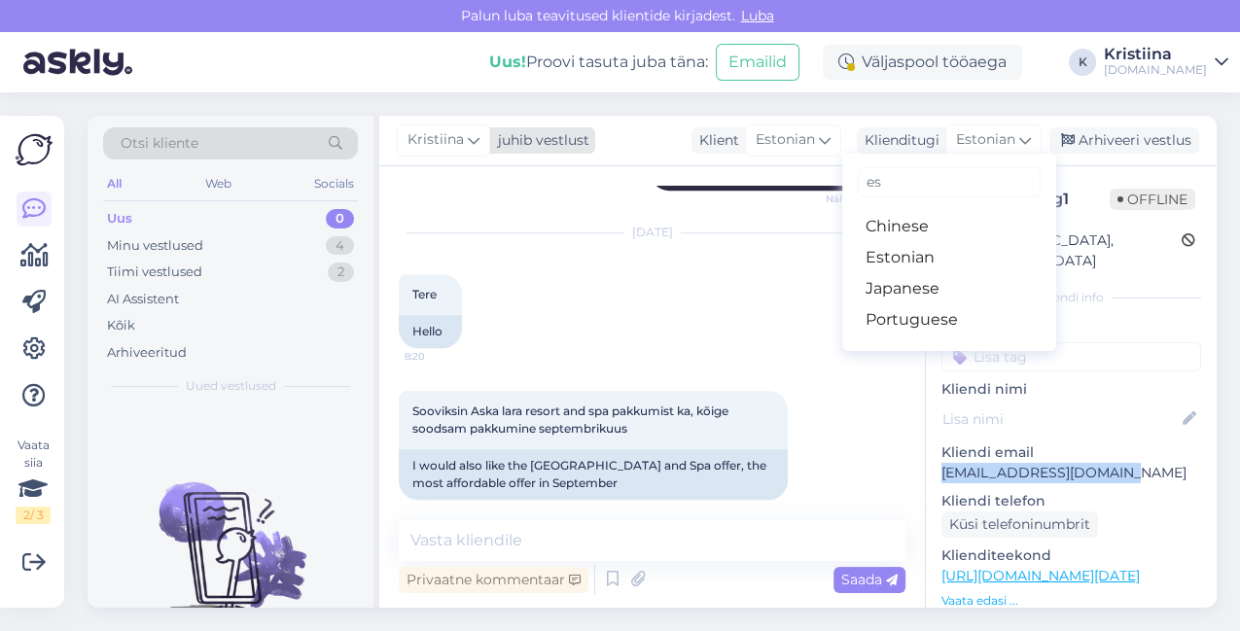
click at [452, 134] on span "Kristiina" at bounding box center [435, 139] width 56 height 21
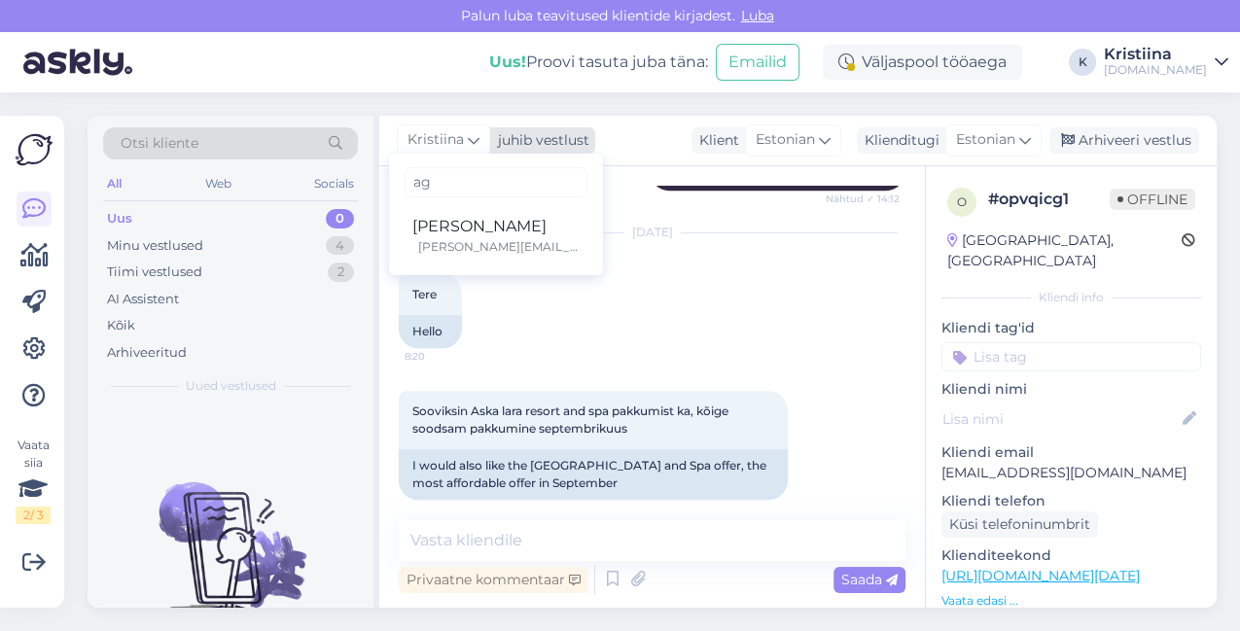
type input "agn"
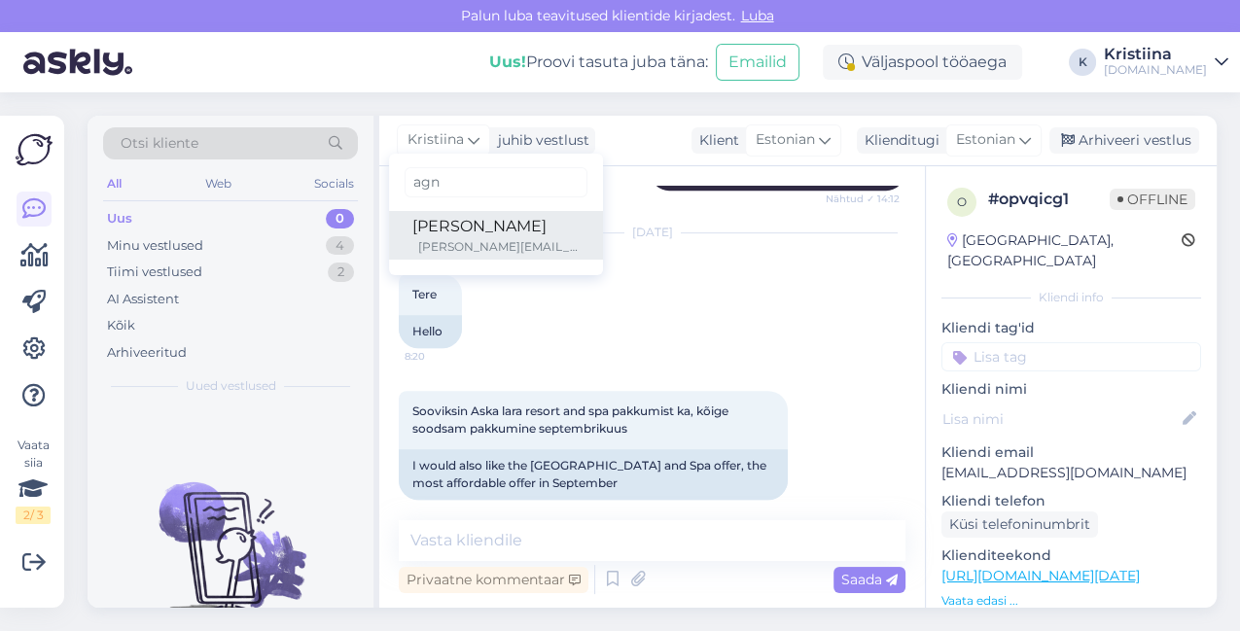
click at [443, 218] on div "[PERSON_NAME]" at bounding box center [495, 226] width 167 height 23
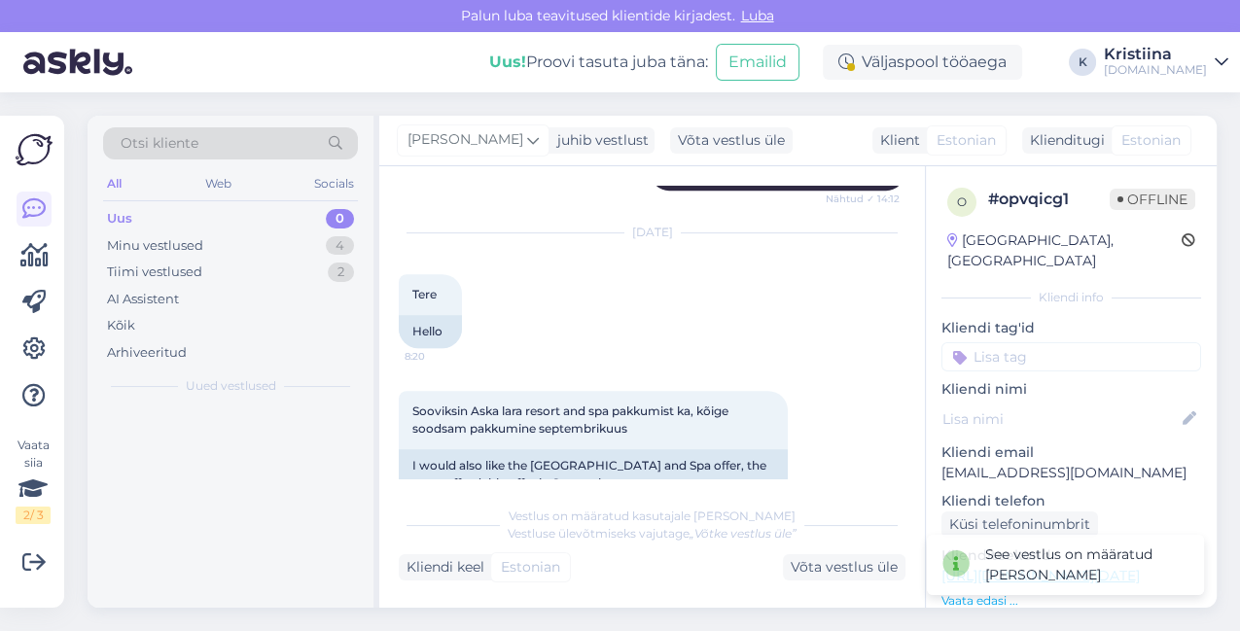
scroll to position [958, 0]
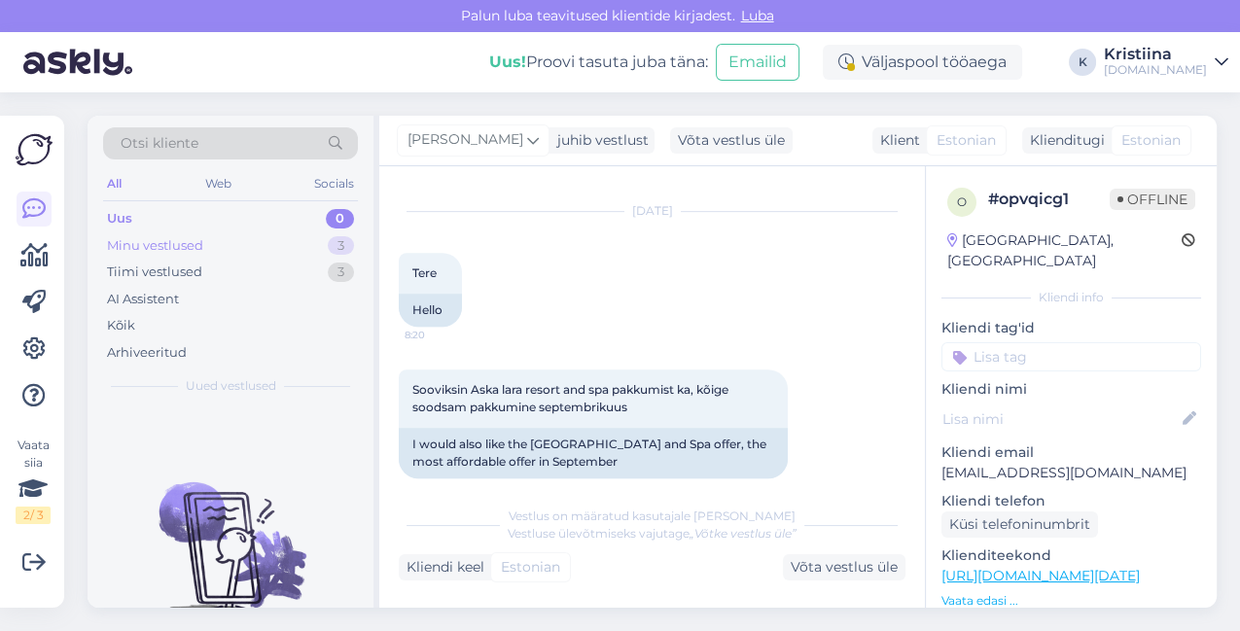
click at [214, 243] on div "Minu vestlused 3" at bounding box center [230, 245] width 255 height 27
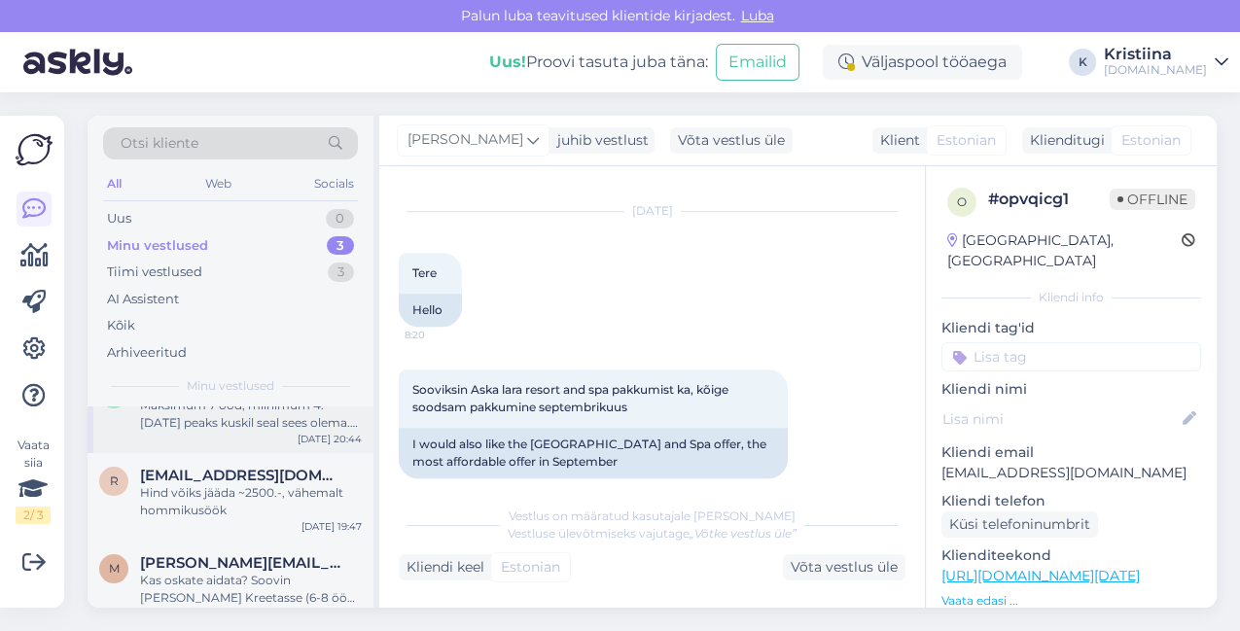
scroll to position [59, 0]
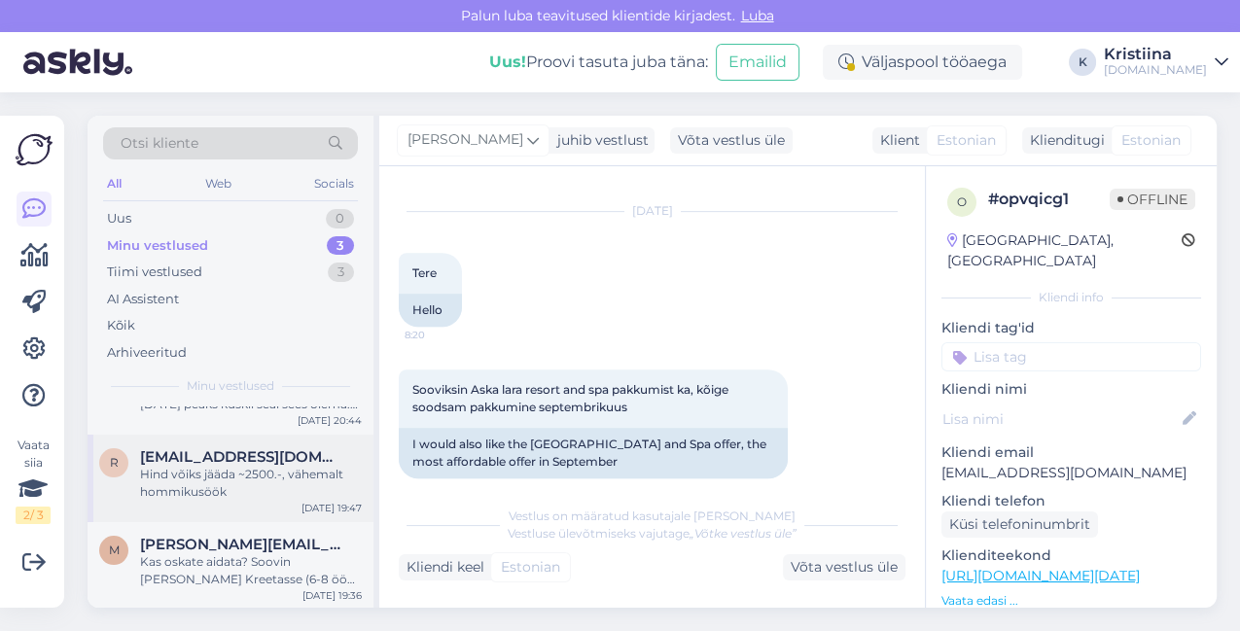
click at [245, 449] on span "[EMAIL_ADDRESS][DOMAIN_NAME]" at bounding box center [241, 457] width 202 height 18
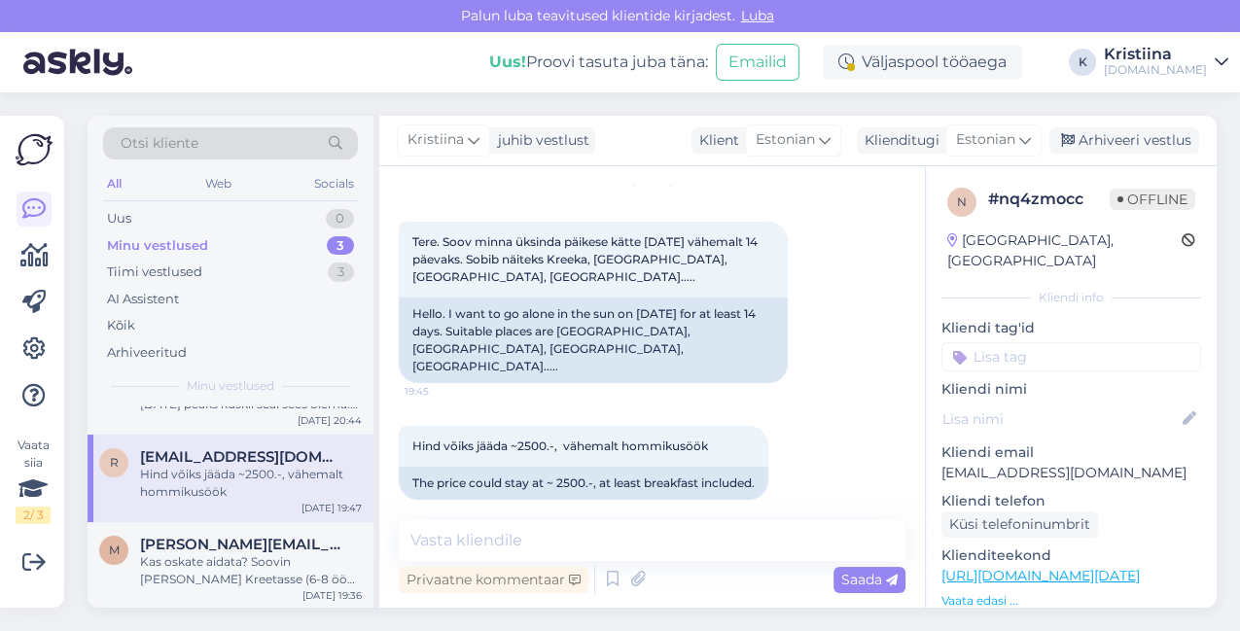
scroll to position [0, 0]
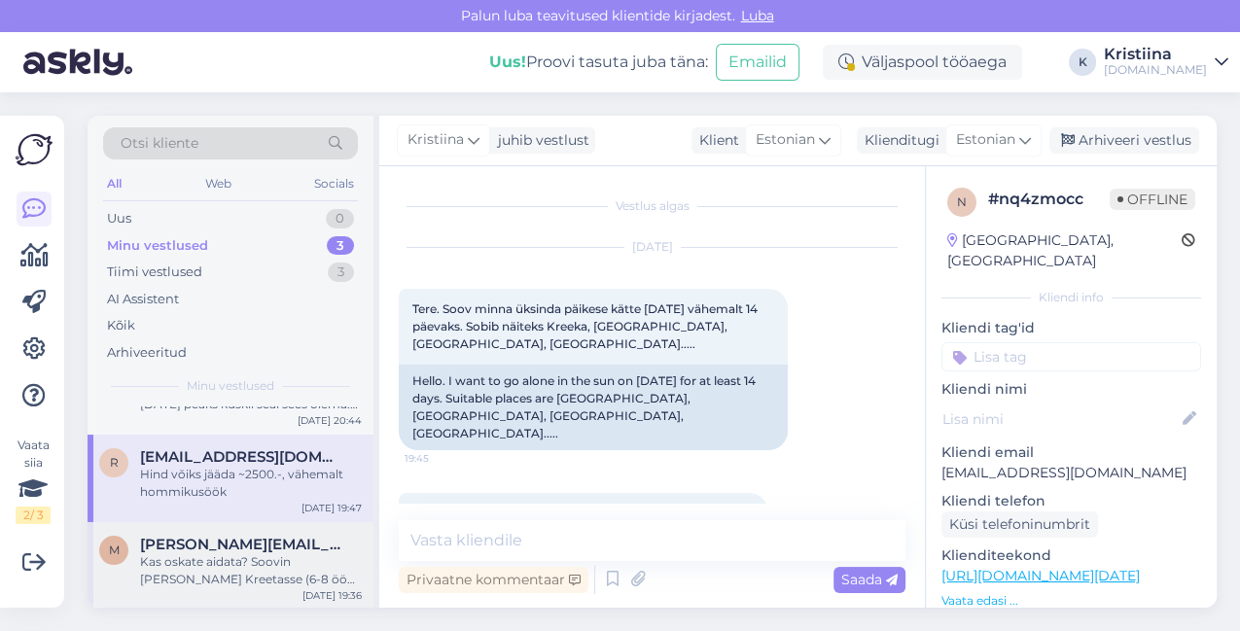
click at [231, 537] on span "[PERSON_NAME][EMAIL_ADDRESS][DOMAIN_NAME]" at bounding box center [241, 545] width 202 height 18
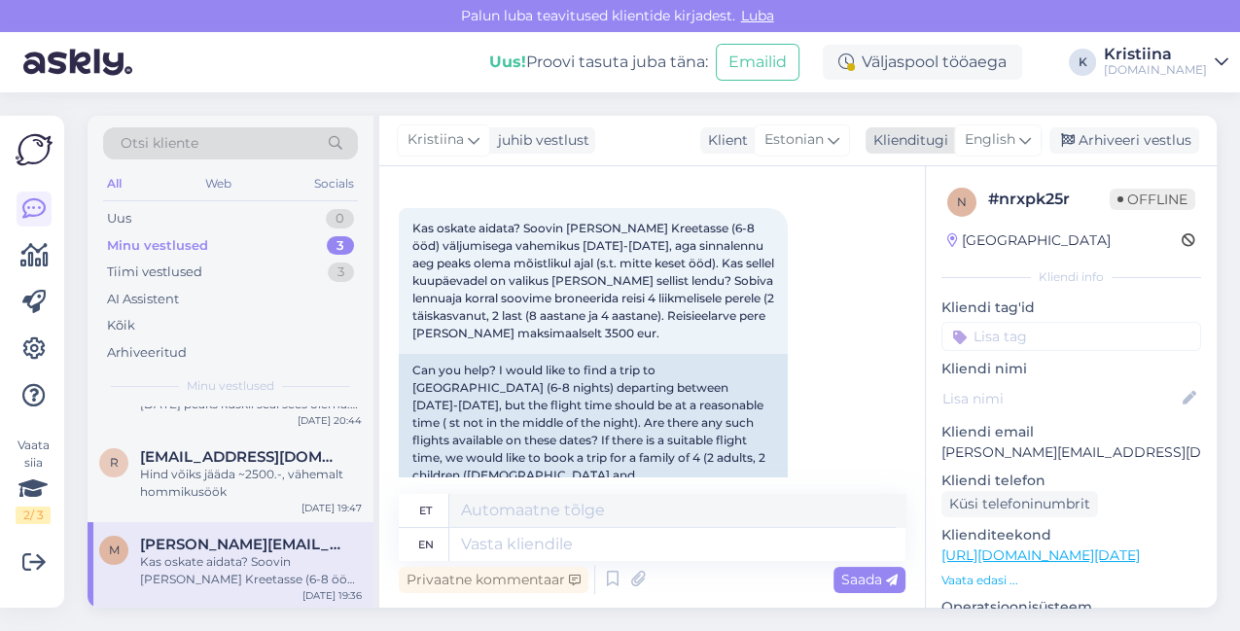
click at [982, 144] on span "English" at bounding box center [990, 139] width 51 height 21
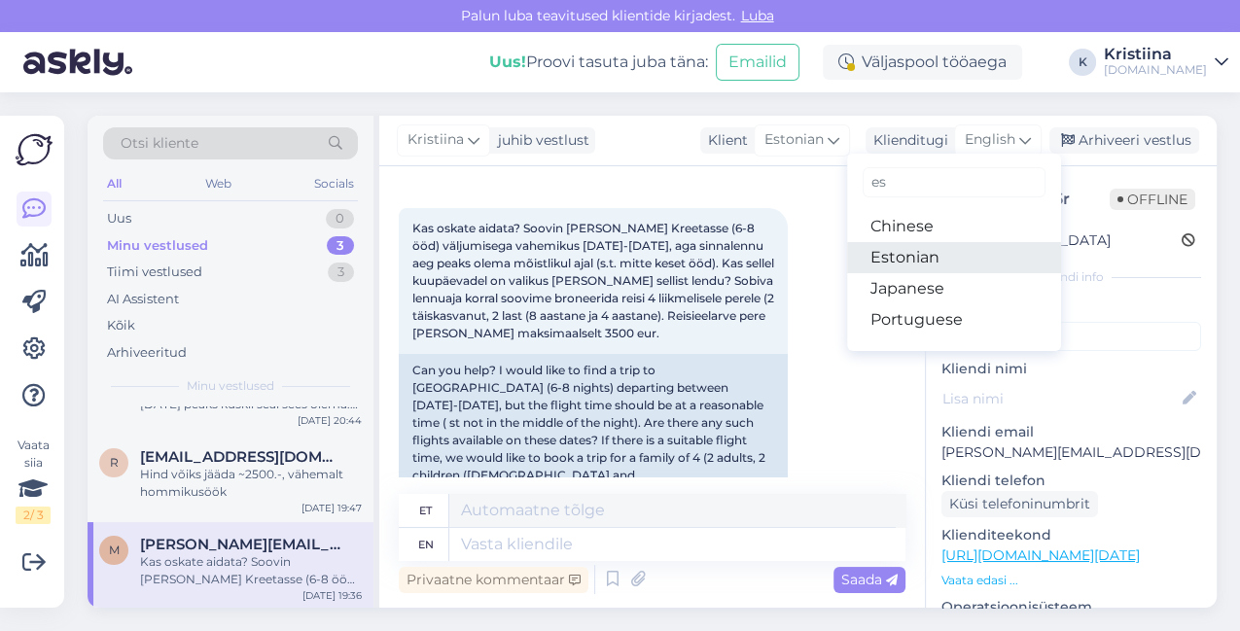
click at [932, 248] on link "Estonian" at bounding box center [954, 257] width 214 height 31
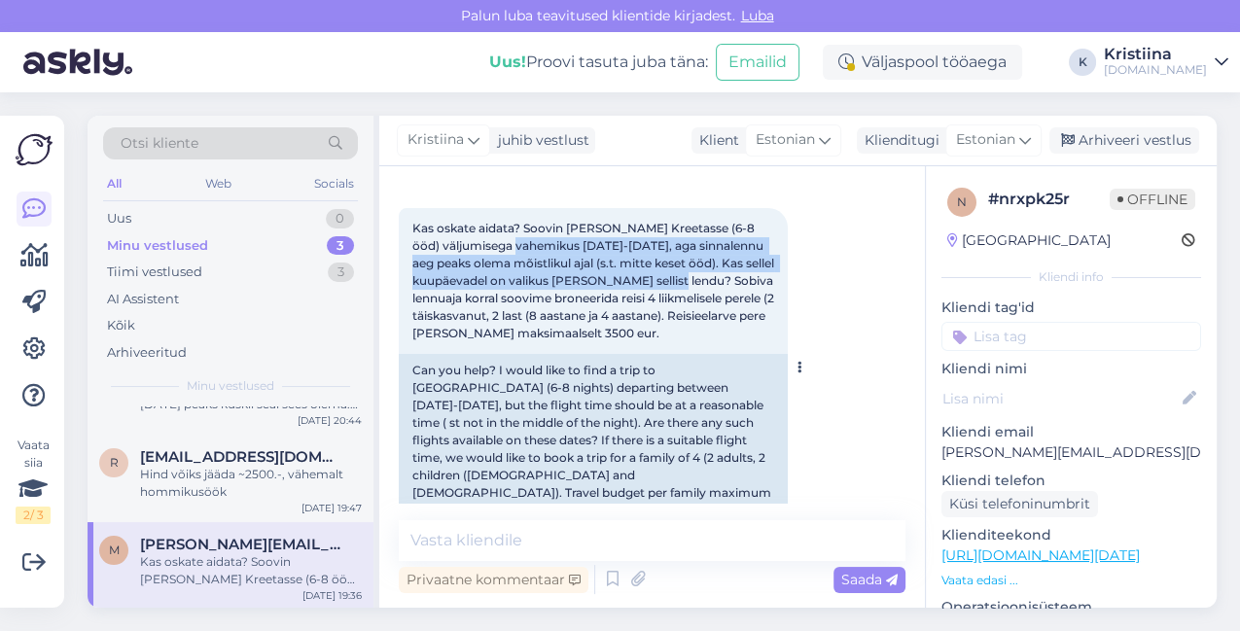
drag, startPoint x: 498, startPoint y: 246, endPoint x: 688, endPoint y: 276, distance: 192.0
click at [688, 276] on span "Kas oskate aidata? Soovin [PERSON_NAME] Kreetasse (6-8 ööd) väljumisega vahemik…" at bounding box center [594, 281] width 365 height 120
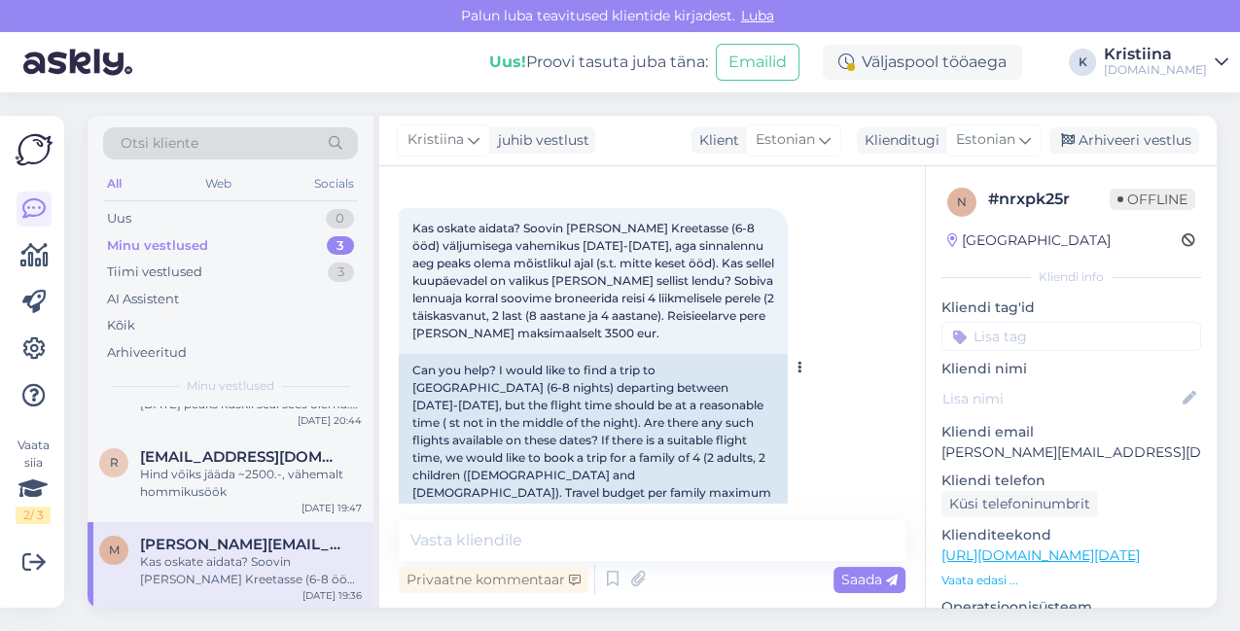
click at [697, 290] on span "Kas oskate aidata? Soovin [PERSON_NAME] Kreetasse (6-8 ööd) väljumisega vahemik…" at bounding box center [594, 281] width 365 height 120
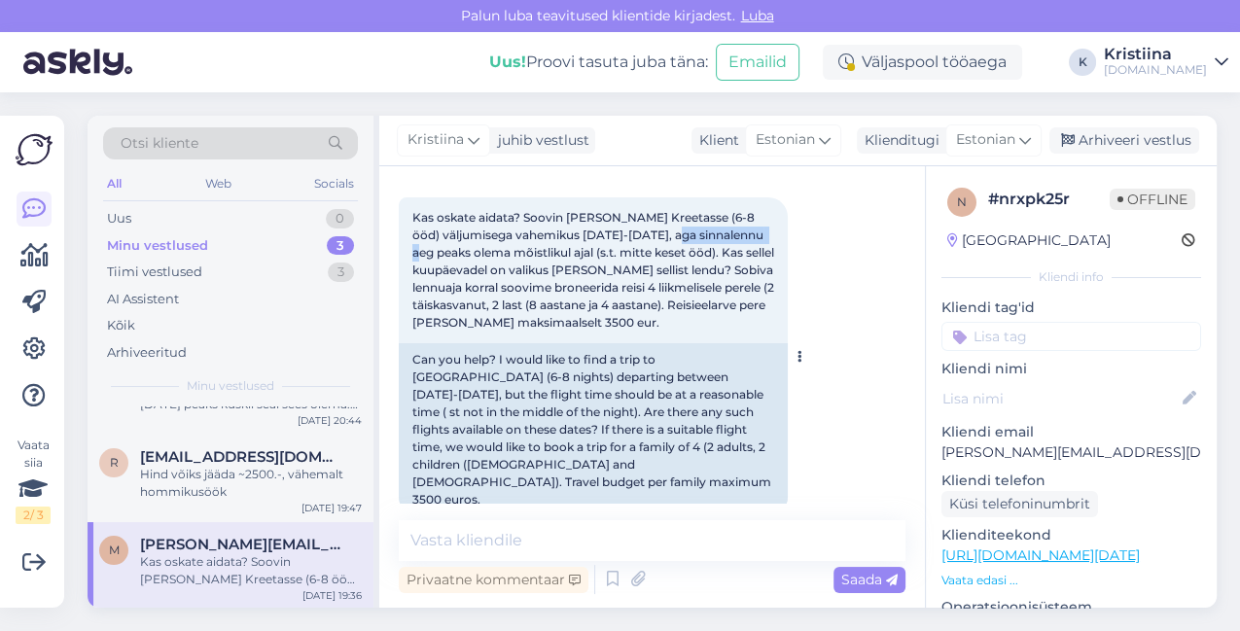
drag, startPoint x: 661, startPoint y: 237, endPoint x: 756, endPoint y: 241, distance: 94.4
click at [756, 241] on span "Kas oskate aidata? Soovin [PERSON_NAME] Kreetasse (6-8 ööd) väljumisega vahemik…" at bounding box center [594, 270] width 365 height 120
click at [727, 270] on div "Kas oskate aidata? Soovin [PERSON_NAME] Kreetasse (6-8 ööd) väljumisega vahemik…" at bounding box center [593, 270] width 389 height 146
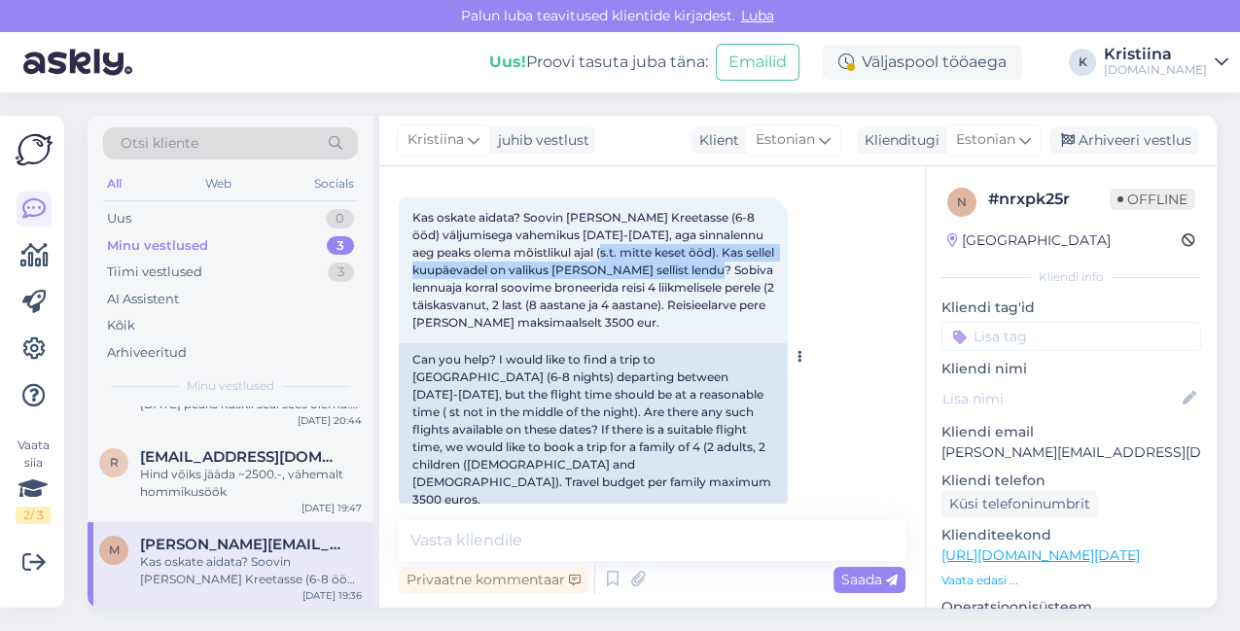
drag, startPoint x: 583, startPoint y: 261, endPoint x: 731, endPoint y: 278, distance: 148.8
click at [726, 271] on div "Kas oskate aidata? Soovin [PERSON_NAME] Kreetasse (6-8 ööd) väljumisega vahemik…" at bounding box center [593, 270] width 389 height 146
click at [737, 284] on span "Kas oskate aidata? Soovin [PERSON_NAME] Kreetasse (6-8 ööd) väljumisega vahemik…" at bounding box center [594, 270] width 365 height 120
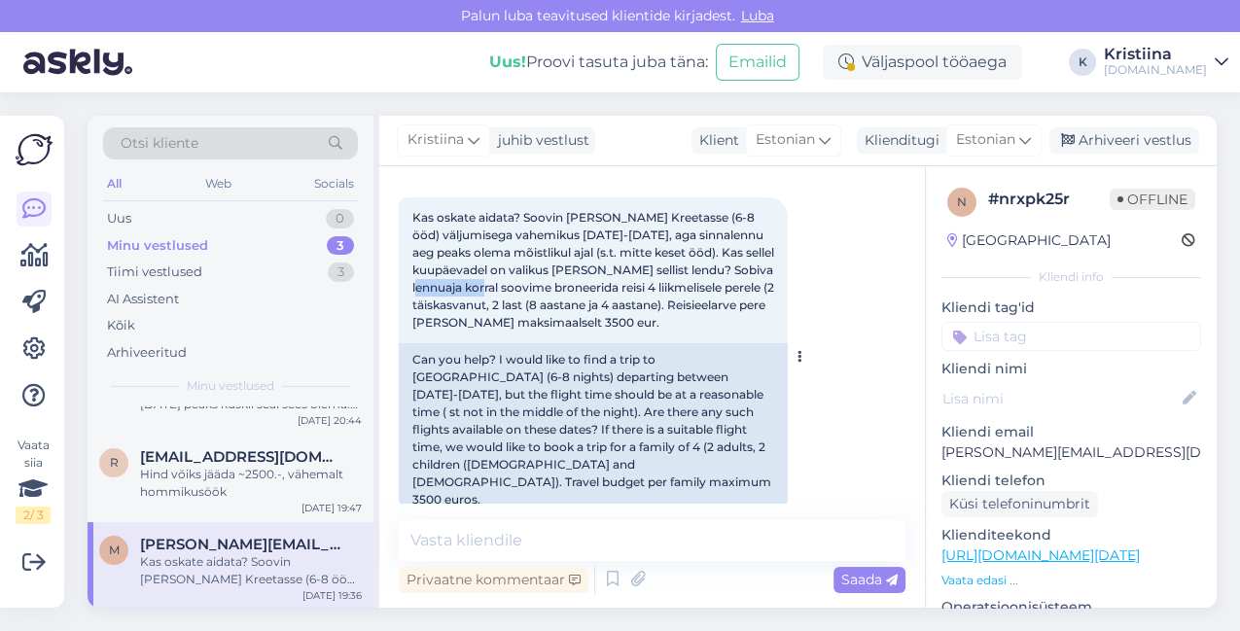
drag, startPoint x: 476, startPoint y: 284, endPoint x: 591, endPoint y: 288, distance: 115.8
click at [576, 287] on span "Kas oskate aidata? Soovin [PERSON_NAME] Kreetasse (6-8 ööd) väljumisega vahemik…" at bounding box center [594, 270] width 365 height 120
click at [603, 290] on span "Kas oskate aidata? Soovin [PERSON_NAME] Kreetasse (6-8 ööd) väljumisega vahemik…" at bounding box center [594, 270] width 365 height 120
click at [231, 496] on div "Hind võiks jääda ~2500.-, vähemalt hommikusöök" at bounding box center [251, 483] width 222 height 35
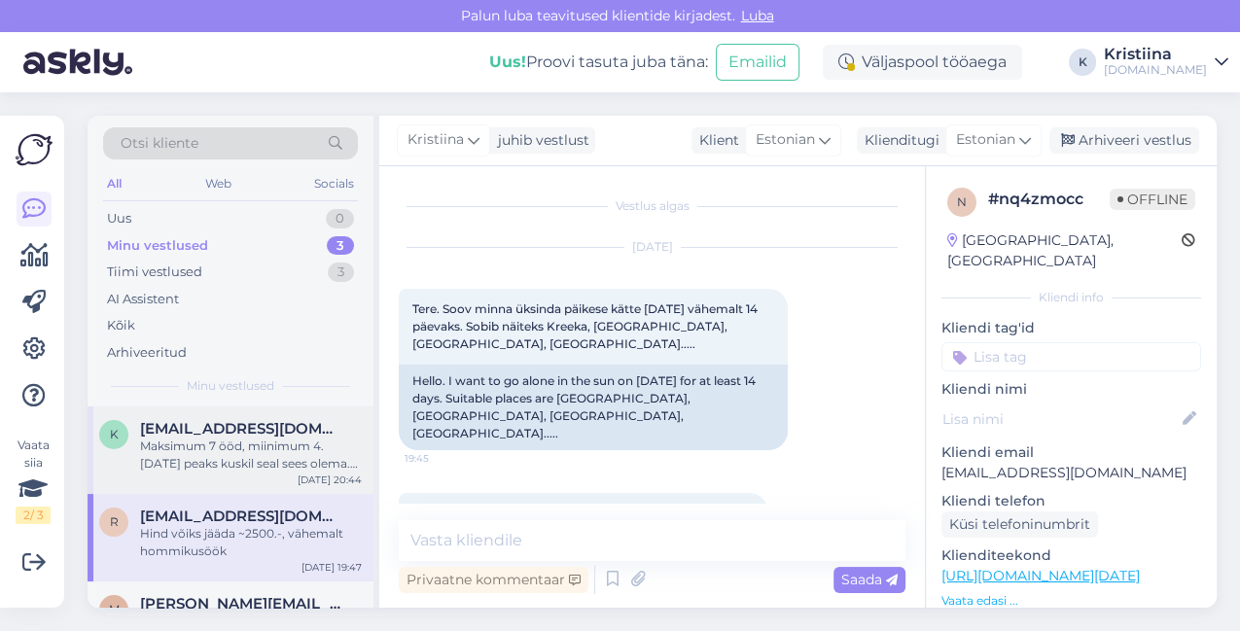
scroll to position [0, 0]
click at [219, 464] on div "Maksimum 7 ööd, miinimum 4. [DATE] peaks kuskil seal sees olema. Mitte päris es…" at bounding box center [251, 455] width 222 height 35
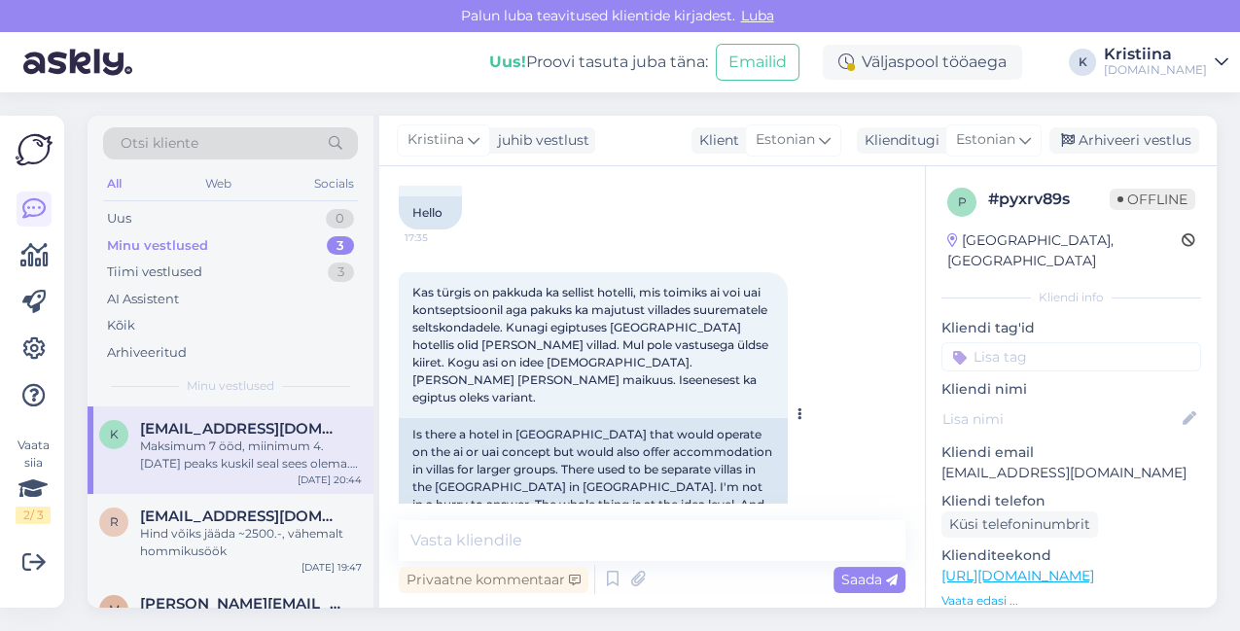
scroll to position [216, 0]
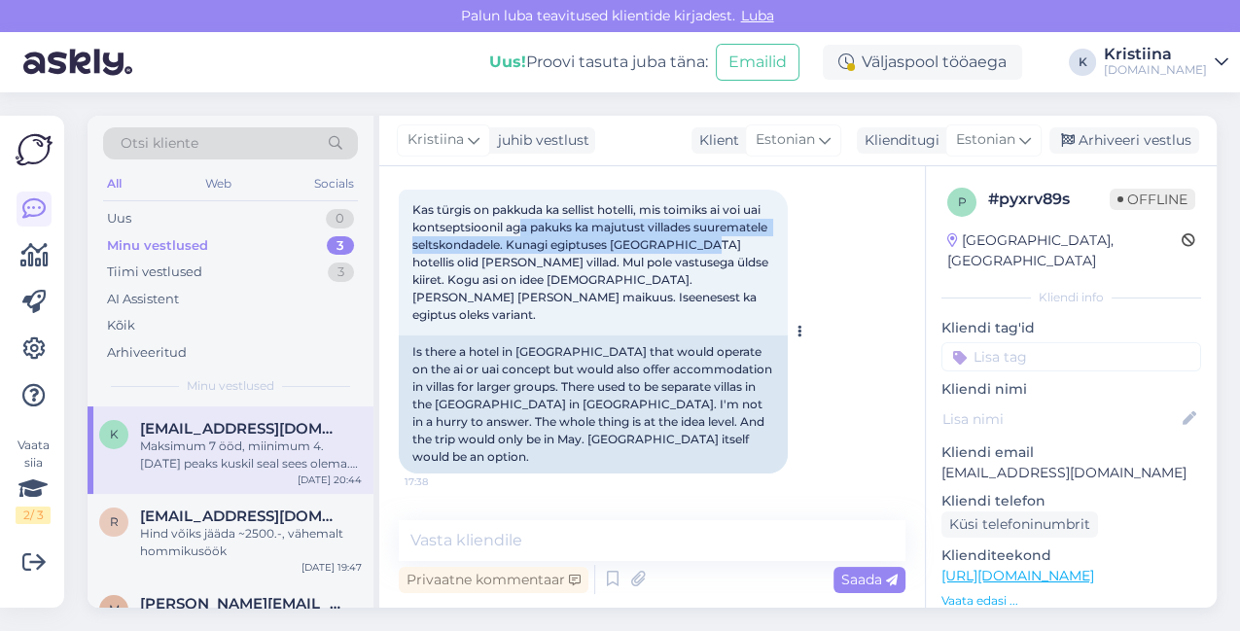
drag, startPoint x: 522, startPoint y: 234, endPoint x: 702, endPoint y: 245, distance: 180.2
click at [702, 245] on div "Kas türgis on pakkuda ka sellist hotelli, mis toimiks ai voi uai kontseptsiooni…" at bounding box center [593, 263] width 389 height 146
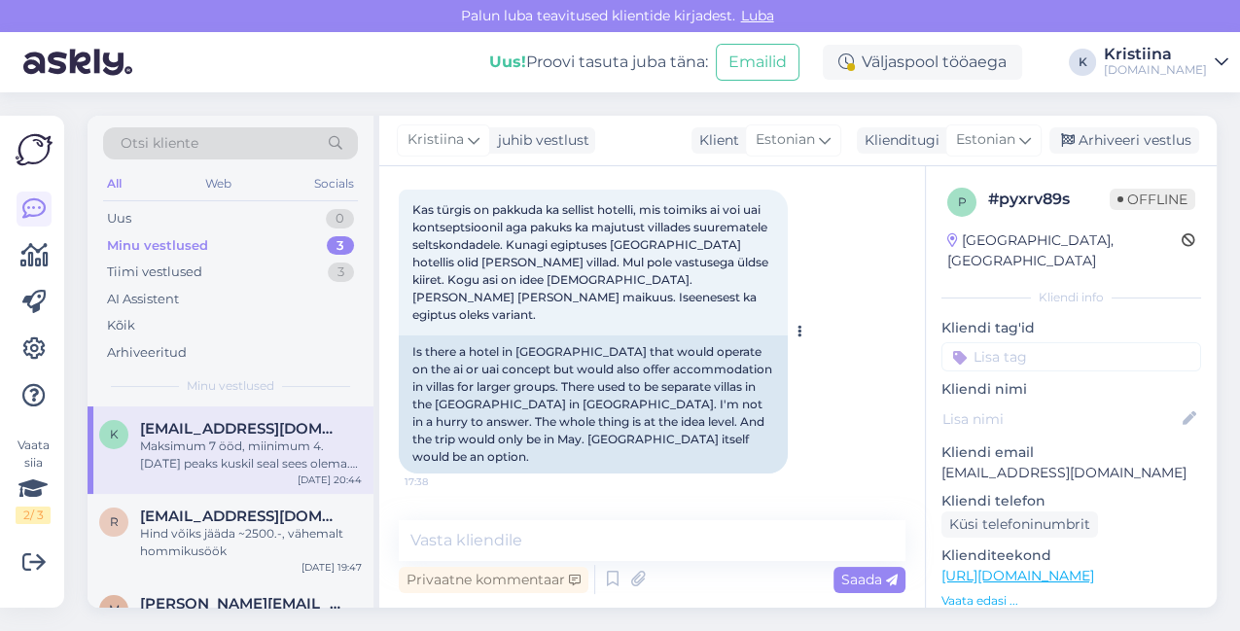
click at [706, 270] on div "Kas türgis on pakkuda ka sellist hotelli, mis toimiks ai voi uai kontseptsiooni…" at bounding box center [593, 263] width 389 height 146
drag, startPoint x: 545, startPoint y: 257, endPoint x: 661, endPoint y: 265, distance: 117.0
click at [661, 263] on span "Kas türgis on pakkuda ka sellist hotelli, mis toimiks ai voi uai kontseptsiooni…" at bounding box center [591, 262] width 359 height 120
click at [672, 276] on span "Kas türgis on pakkuda ka sellist hotelli, mis toimiks ai voi uai kontseptsiooni…" at bounding box center [591, 262] width 359 height 120
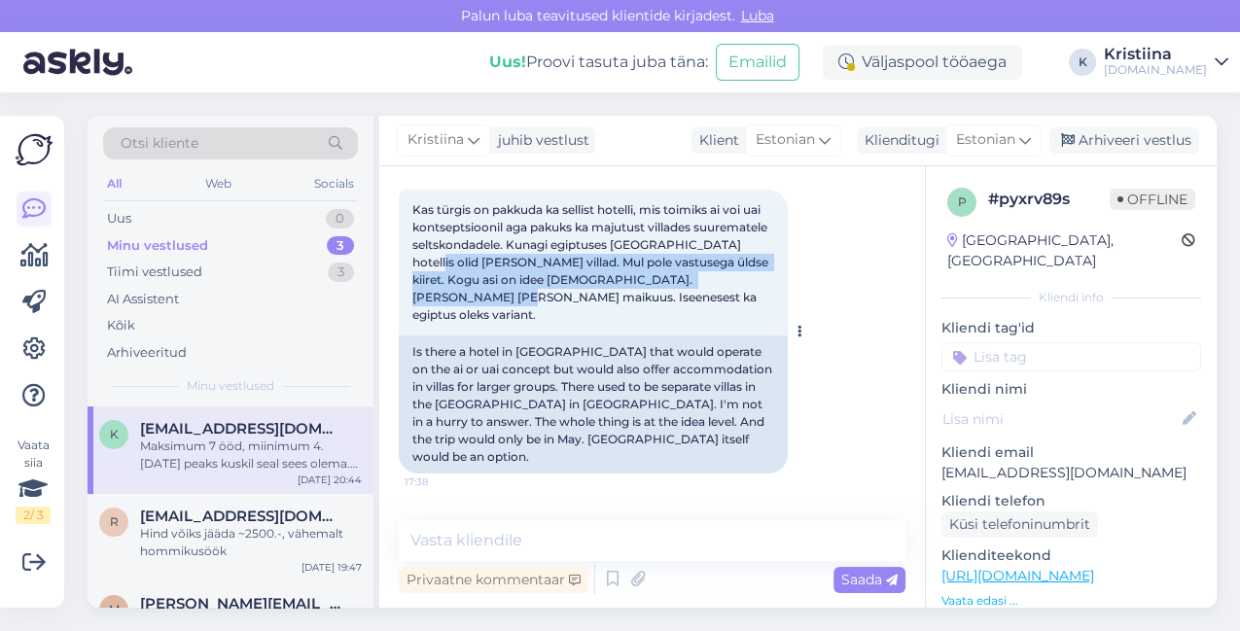
drag, startPoint x: 410, startPoint y: 264, endPoint x: 705, endPoint y: 282, distance: 295.2
click at [705, 282] on div "Kas türgis on pakkuda ka sellist hotelli, mis toimiks ai voi uai kontseptsiooni…" at bounding box center [593, 263] width 389 height 146
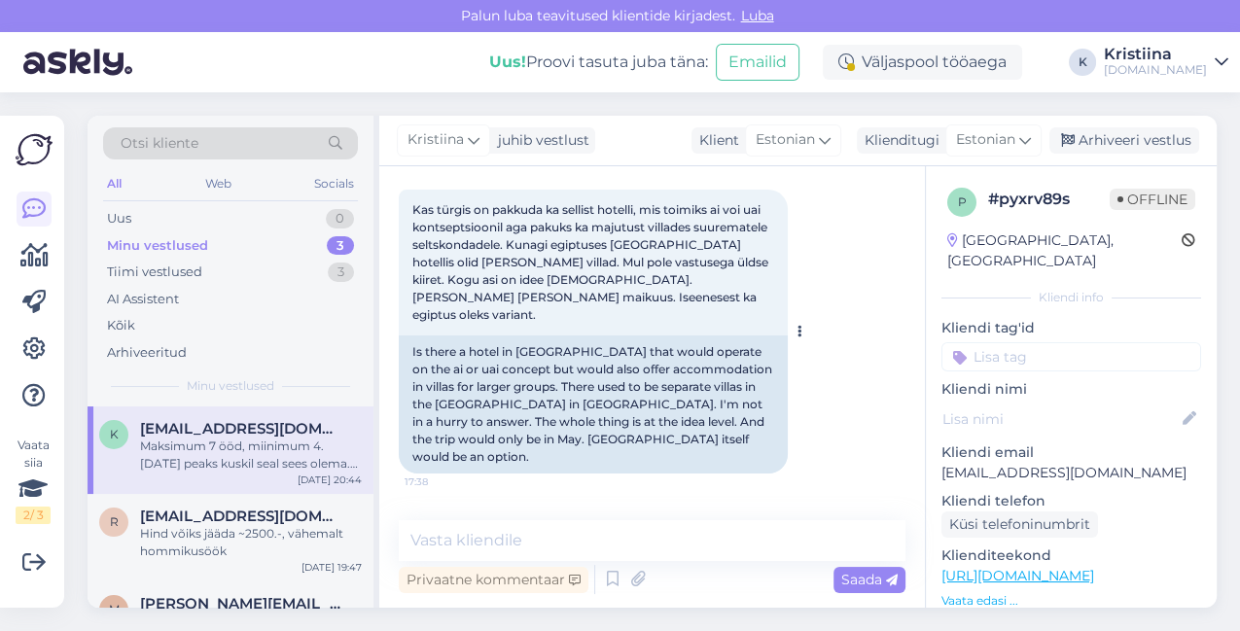
click at [704, 293] on div "Kas türgis on pakkuda ka sellist hotelli, mis toimiks ai voi uai kontseptsiooni…" at bounding box center [593, 263] width 389 height 146
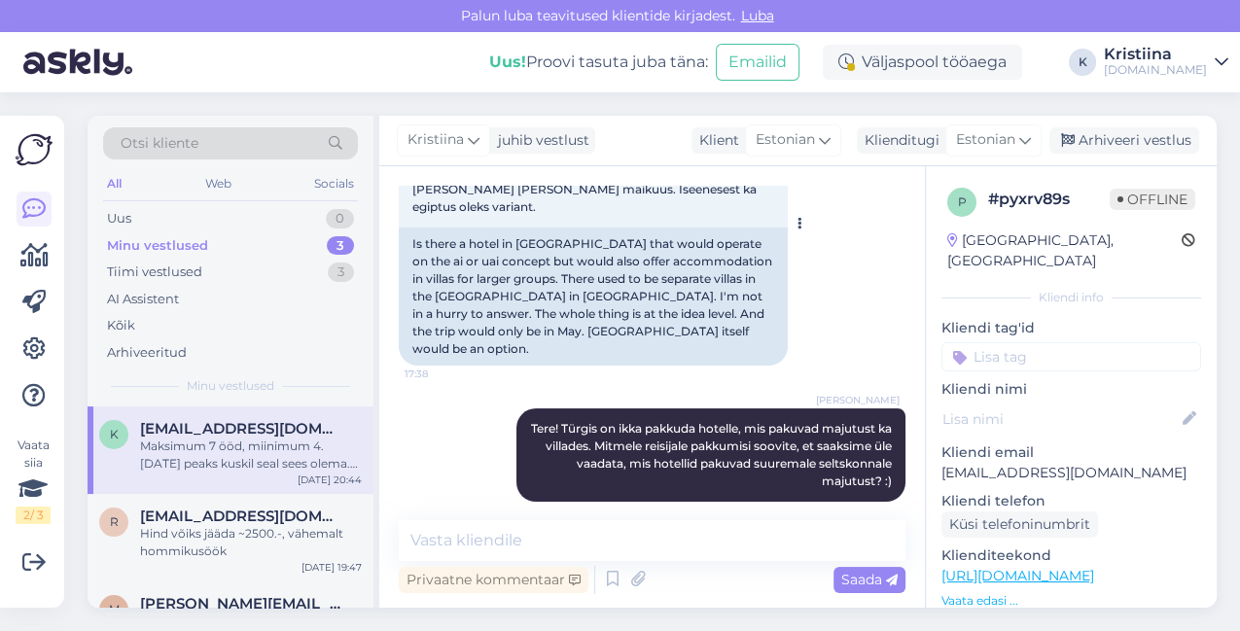
scroll to position [432, 0]
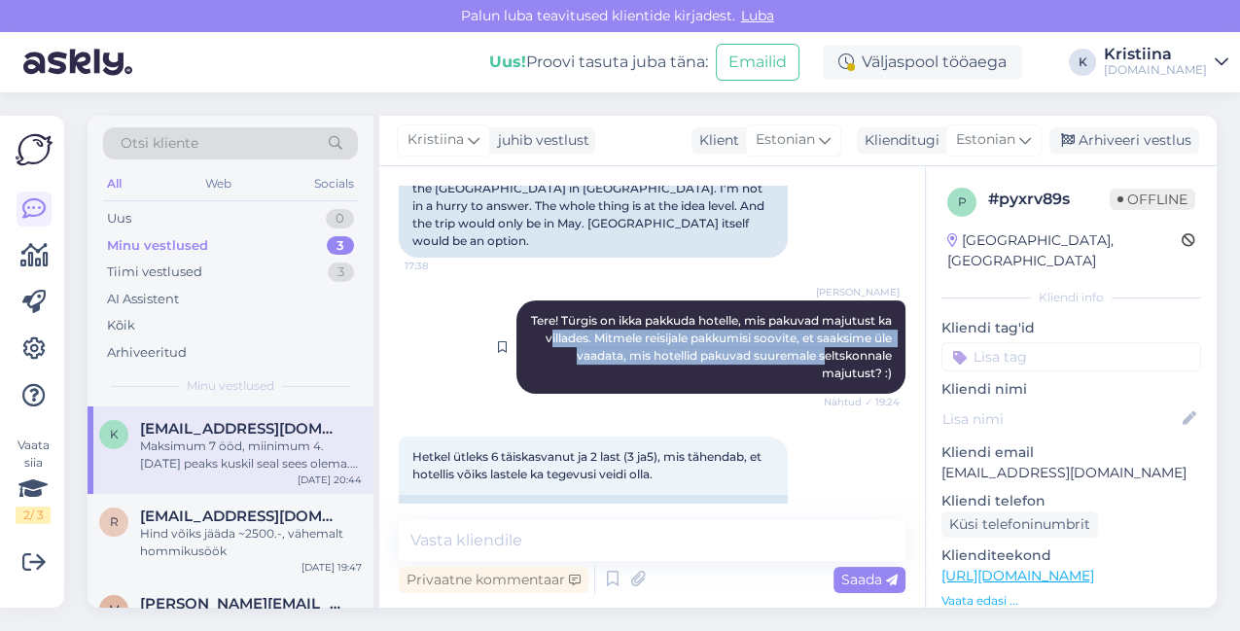
drag, startPoint x: 547, startPoint y: 300, endPoint x: 808, endPoint y: 325, distance: 262.8
click at [808, 325] on span "Tere! Türgis on ikka pakkuda hotelle, mis pakuvad majutust ka villades. Mitmele…" at bounding box center [713, 346] width 364 height 67
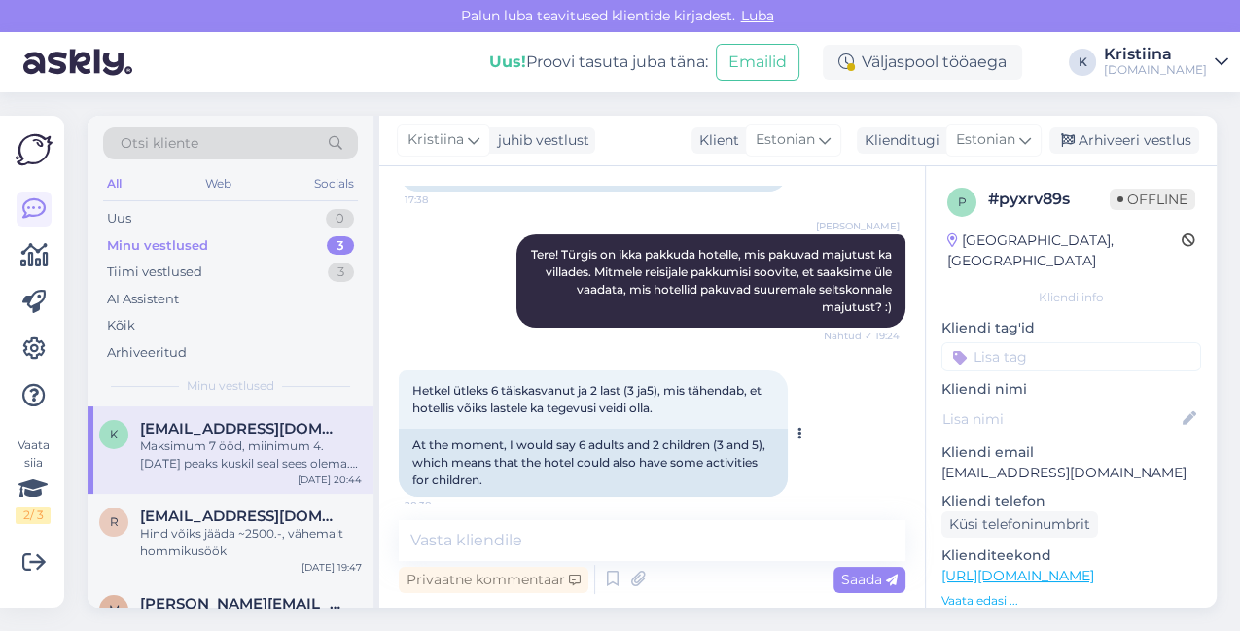
scroll to position [540, 0]
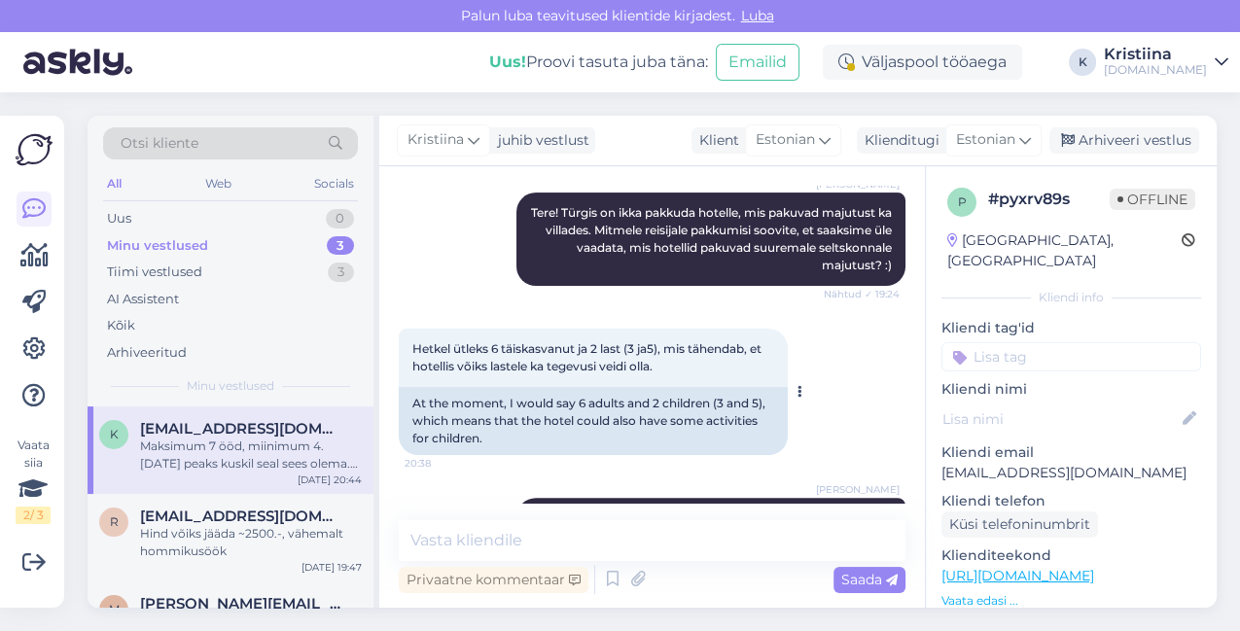
drag, startPoint x: 428, startPoint y: 329, endPoint x: 688, endPoint y: 332, distance: 260.6
click at [688, 332] on div "Hetkel ütleks 6 täiskasvanut ja 2 last (3 ja5), mis tähendab, et hotellis võiks…" at bounding box center [593, 358] width 389 height 58
click at [689, 332] on div "Hetkel ütleks 6 täiskasvanut ja 2 last (3 ja5), mis tähendab, et hotellis võiks…" at bounding box center [593, 358] width 389 height 58
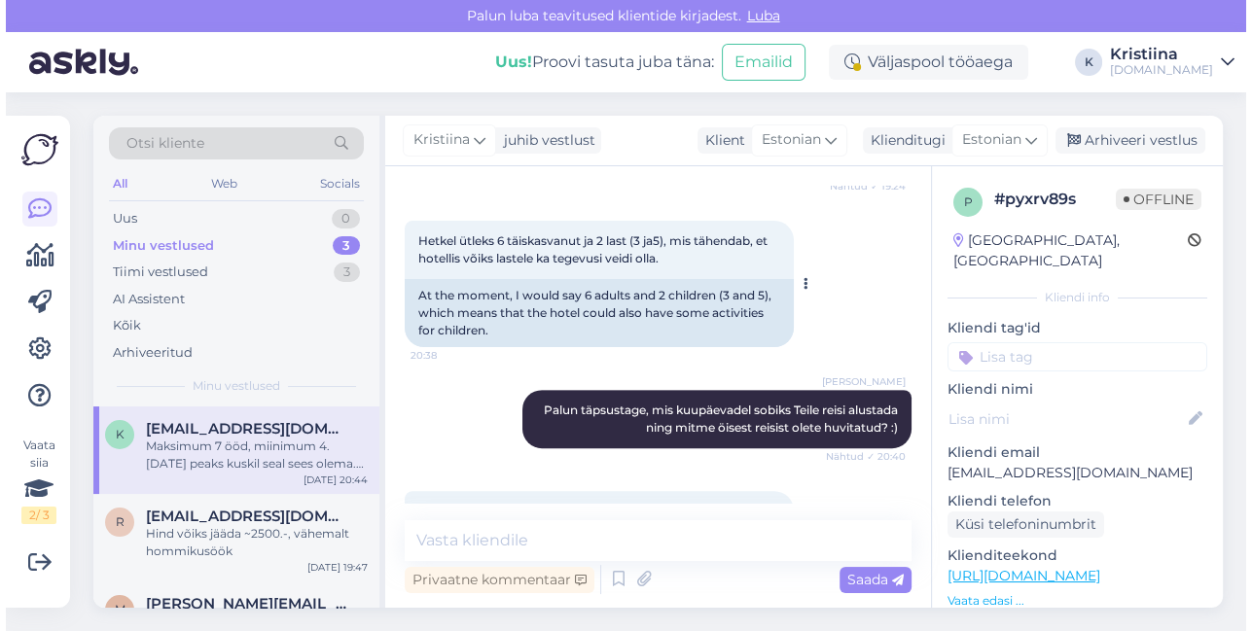
scroll to position [748, 0]
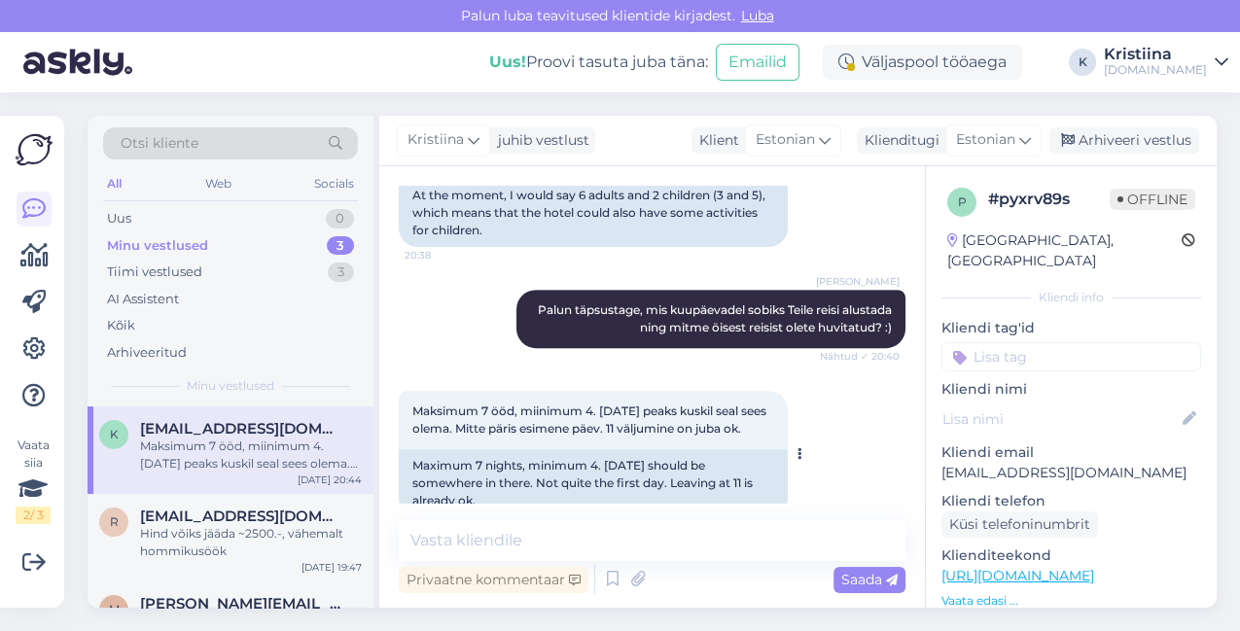
drag, startPoint x: 517, startPoint y: 374, endPoint x: 770, endPoint y: 390, distance: 253.3
click at [770, 391] on div "Maksimum 7 ööd, miinimum 4. [DATE] peaks kuskil seal sees olema. Mitte päris es…" at bounding box center [593, 420] width 389 height 58
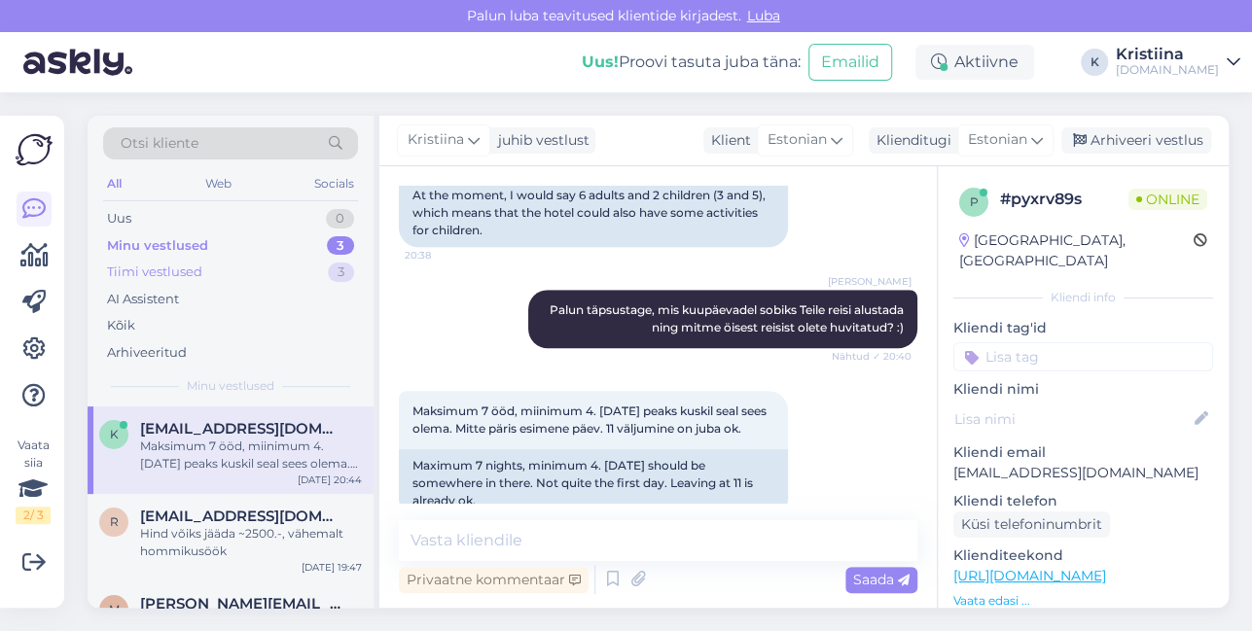
click at [204, 269] on div "Tiimi vestlused 3" at bounding box center [230, 272] width 255 height 27
